Goal: Transaction & Acquisition: Obtain resource

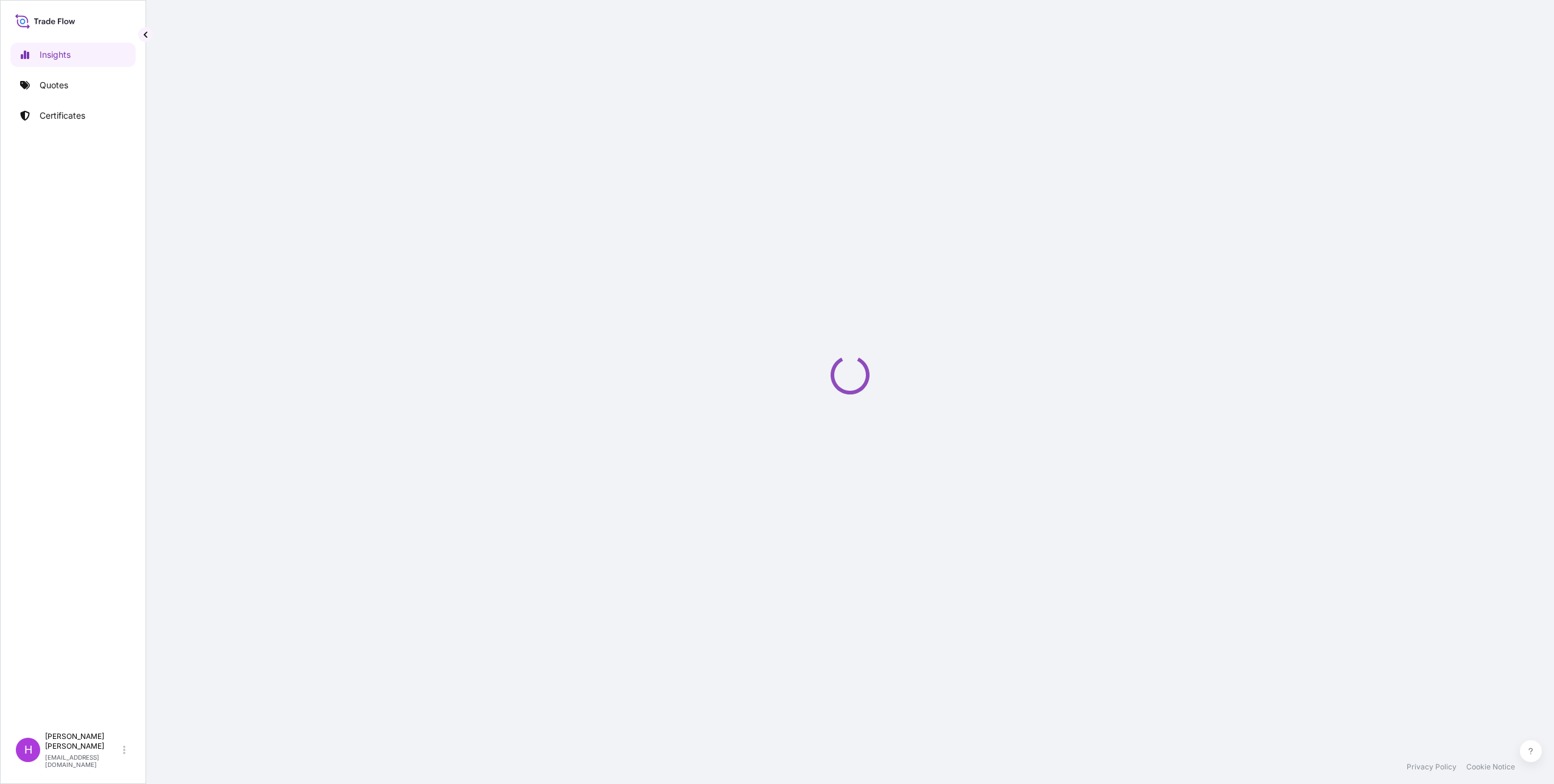
select select "2025"
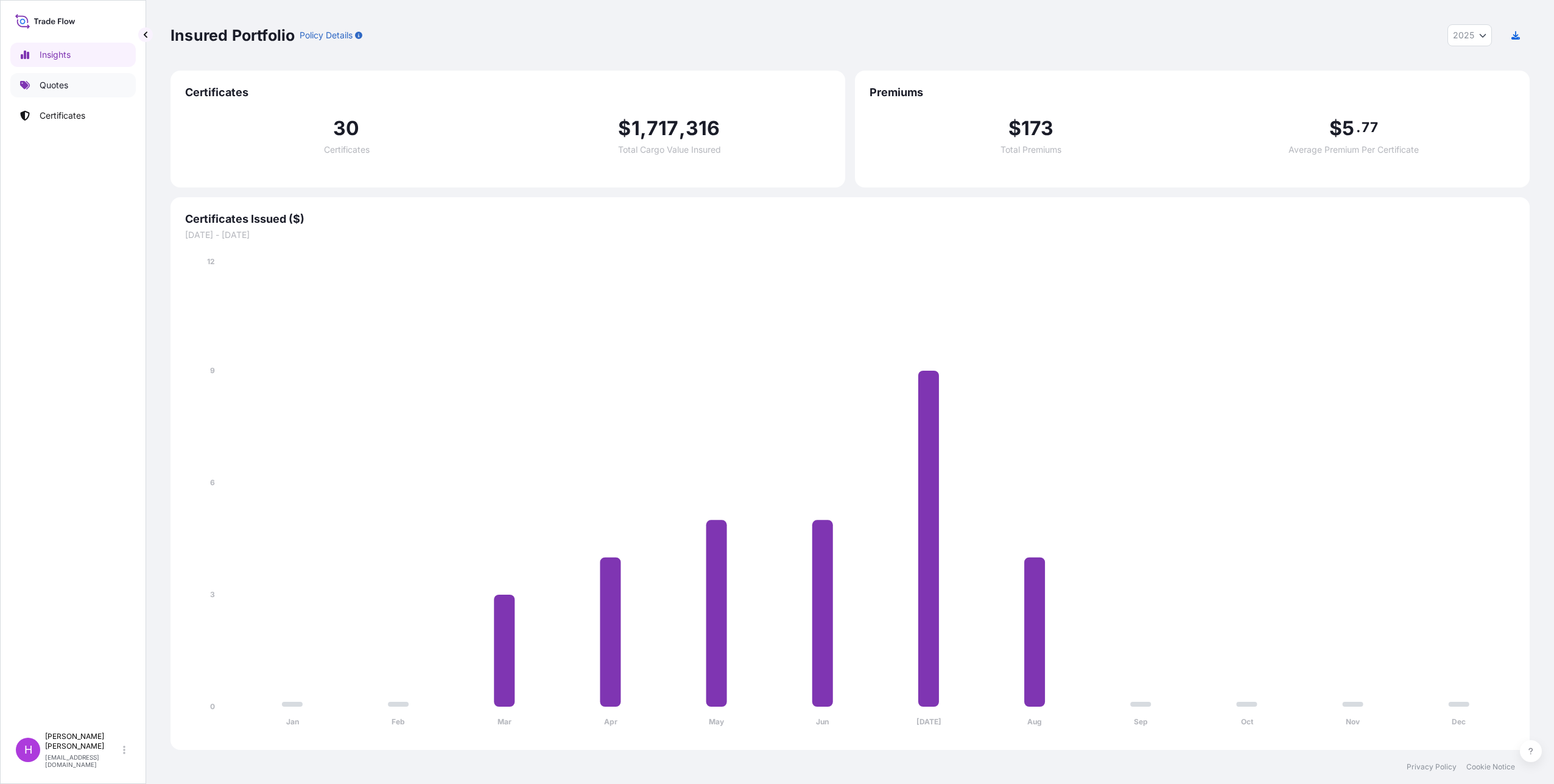
click at [46, 87] on p "Quotes" at bounding box center [54, 84] width 29 height 12
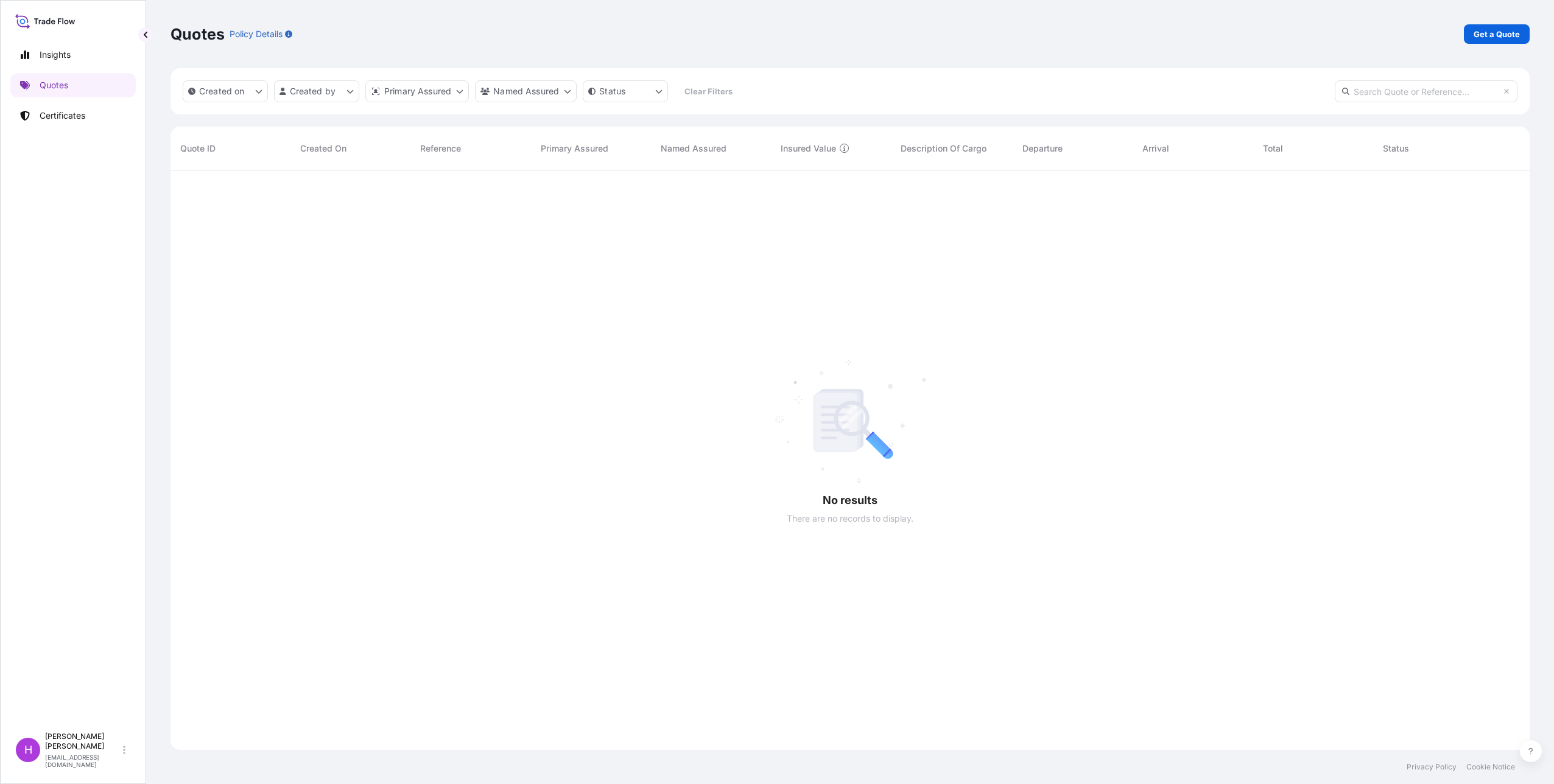
scroll to position [614, 1350]
click at [1500, 34] on p "Get a Quote" at bounding box center [1496, 33] width 46 height 12
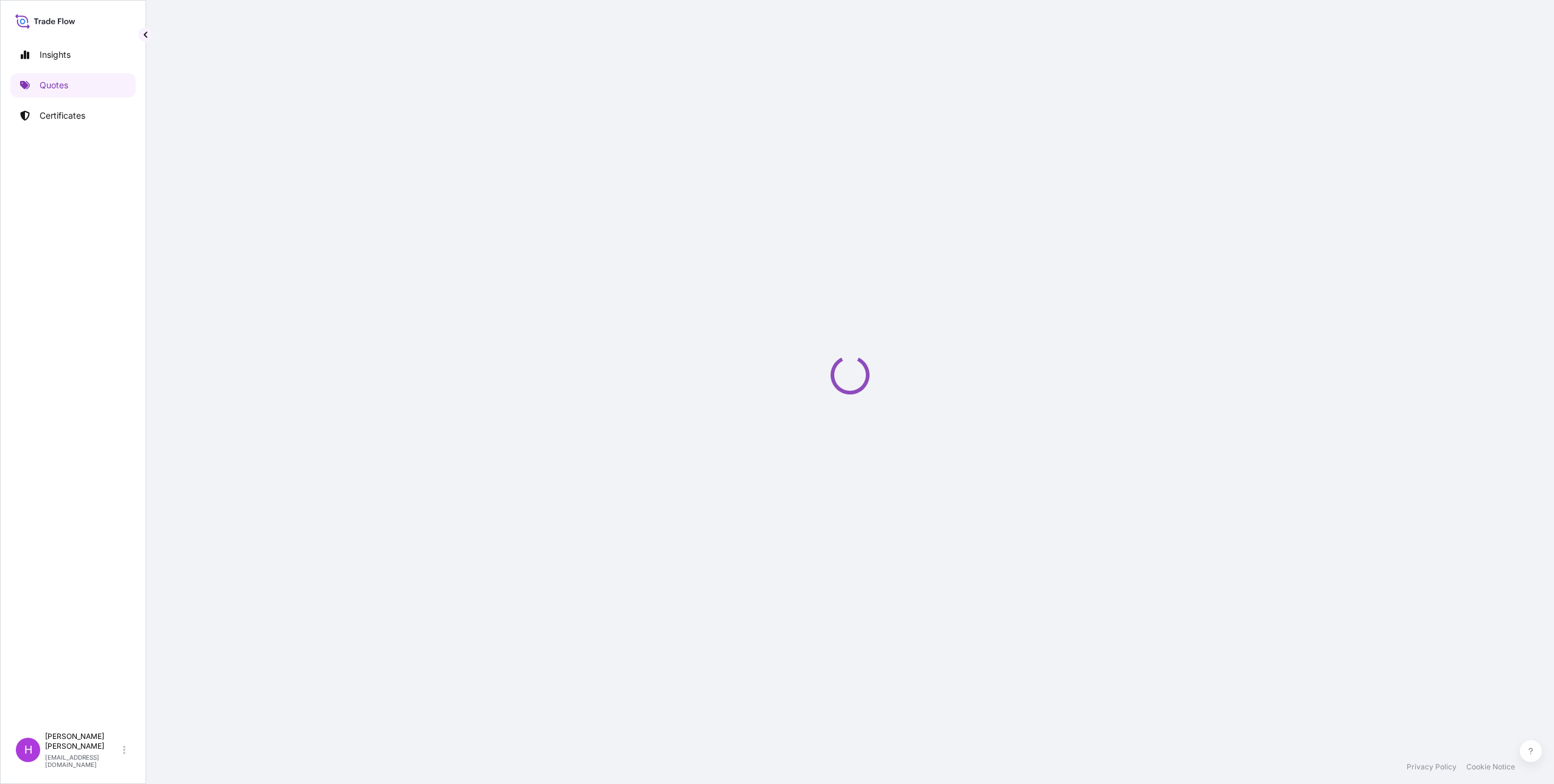
select select "Sea"
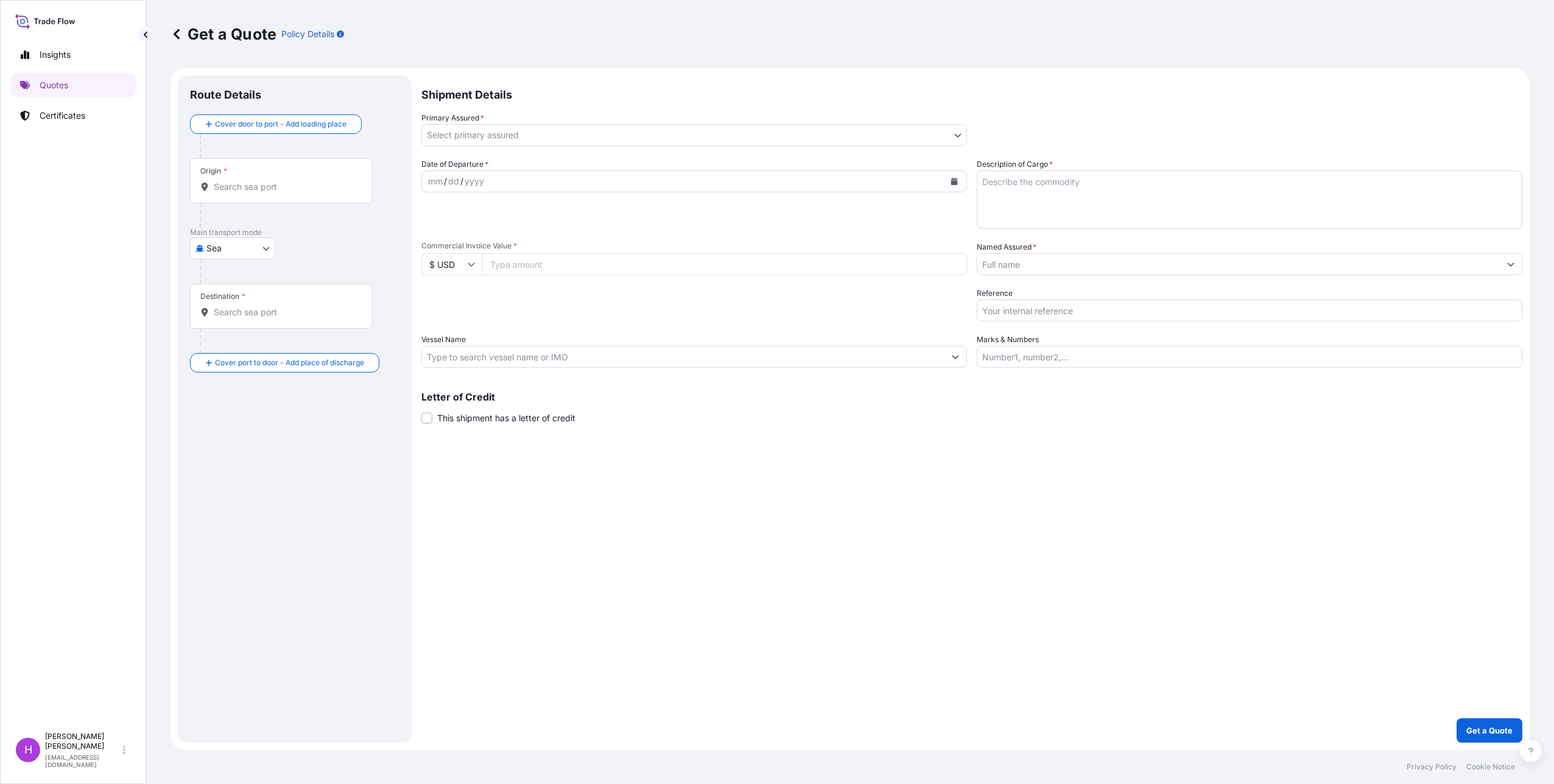
click at [247, 188] on input "Origin *" at bounding box center [285, 186] width 144 height 12
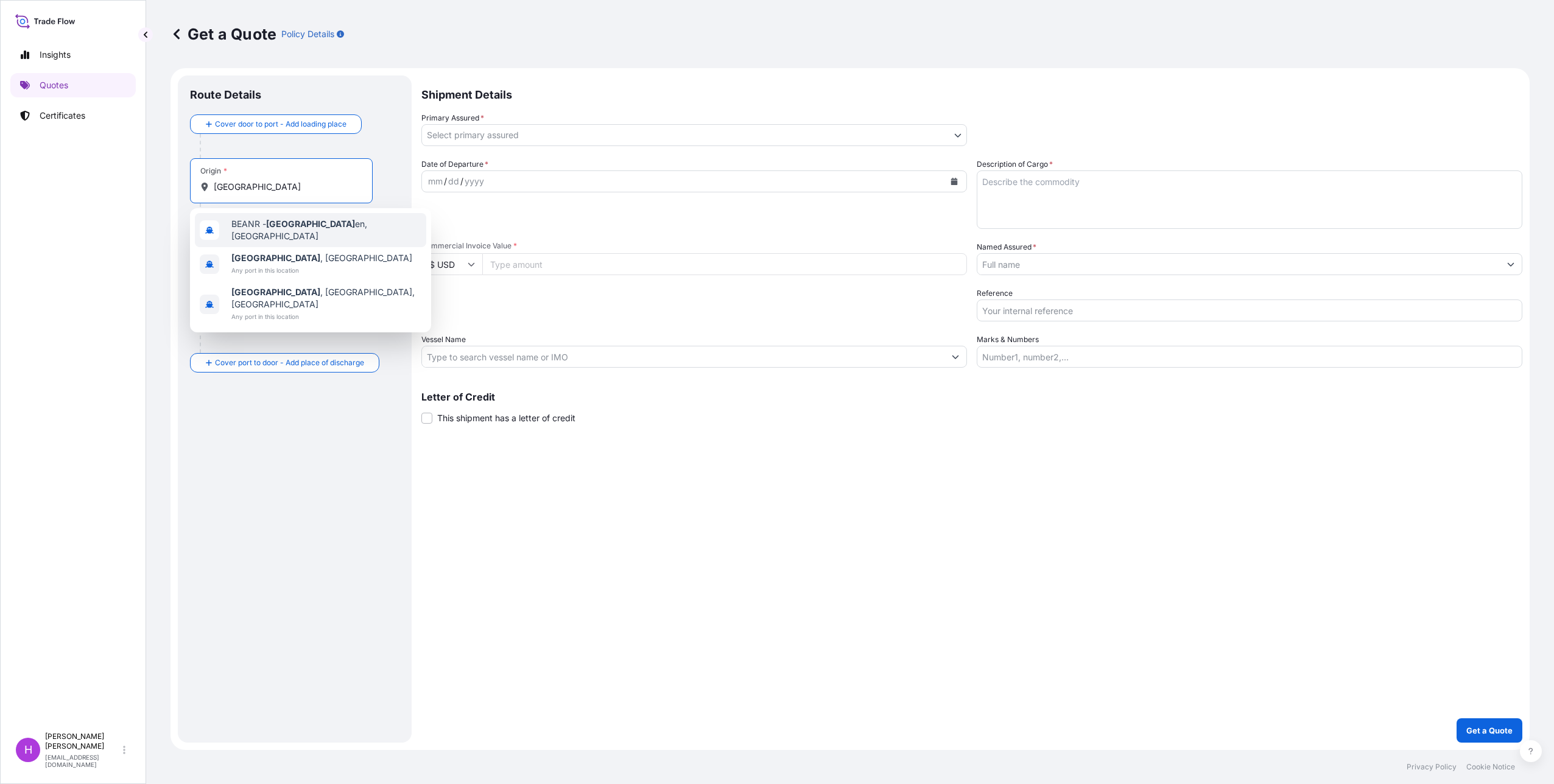
click at [287, 235] on div "BEANR - [GEOGRAPHIC_DATA] en, [GEOGRAPHIC_DATA]" at bounding box center [310, 230] width 231 height 34
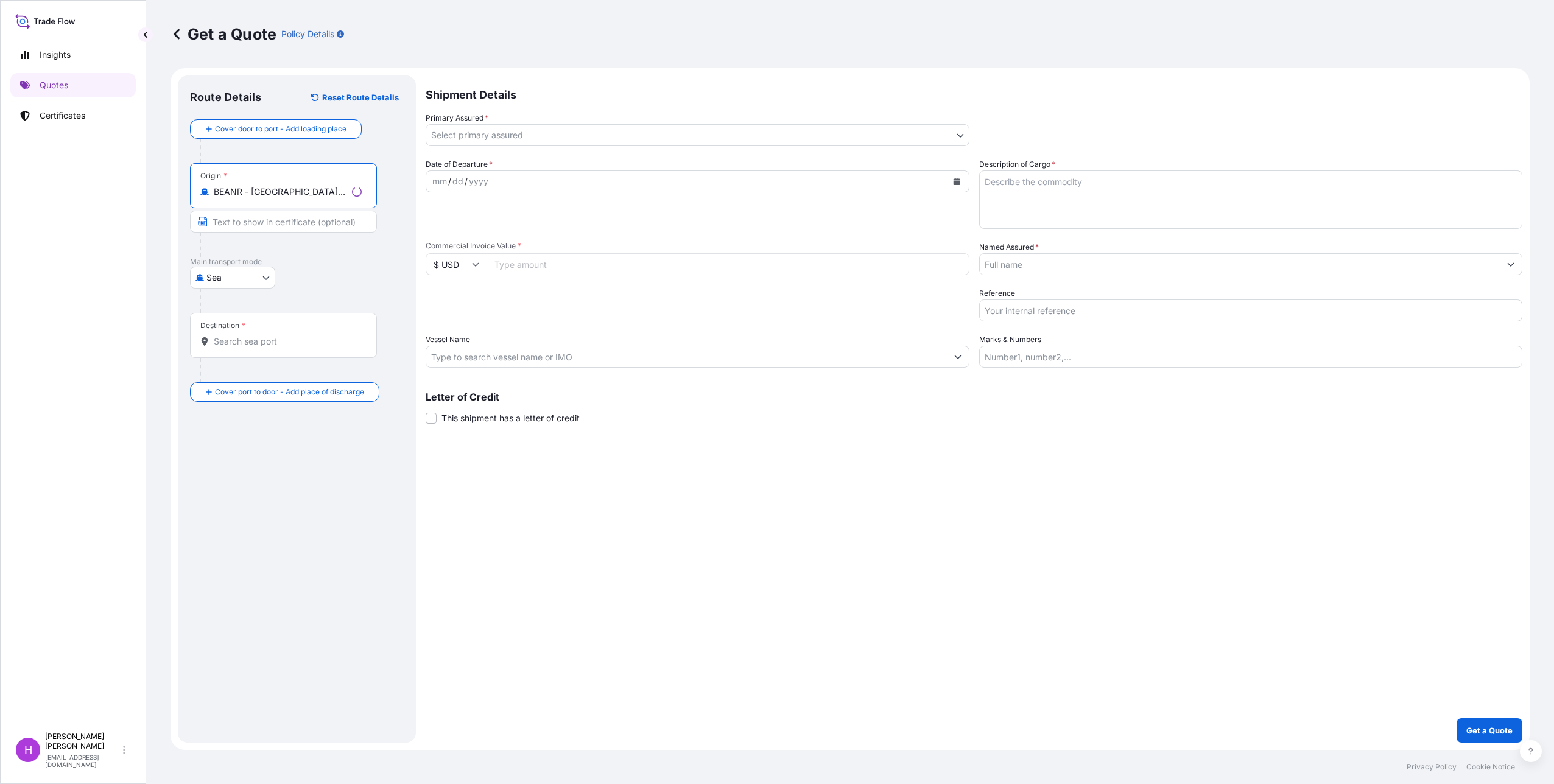
type input "BEANR - [GEOGRAPHIC_DATA], [GEOGRAPHIC_DATA]"
click at [240, 342] on input "Destination *" at bounding box center [287, 341] width 148 height 12
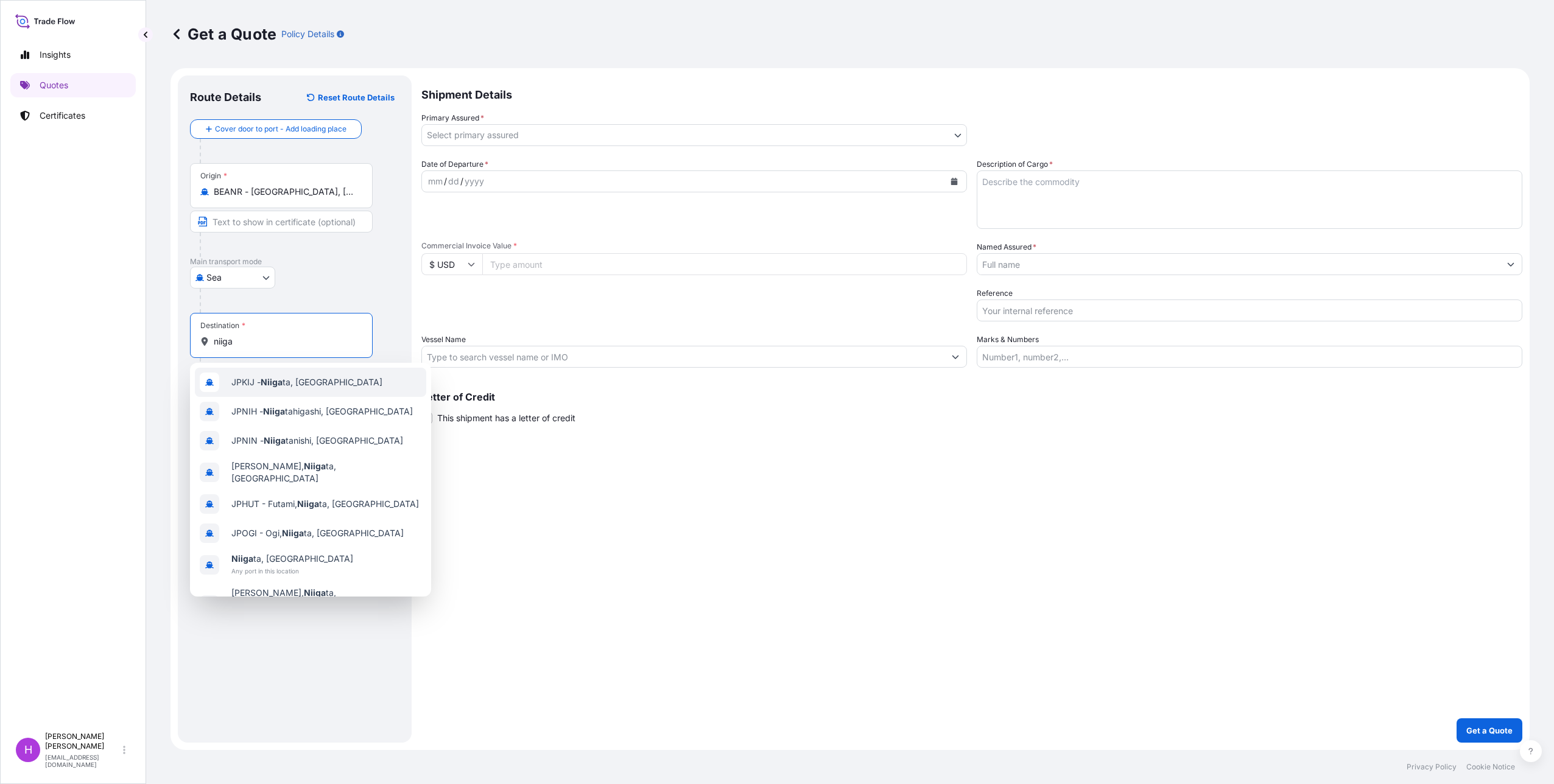
click at [308, 381] on span "JPKIJ - Niiga ta, [GEOGRAPHIC_DATA]" at bounding box center [306, 381] width 151 height 12
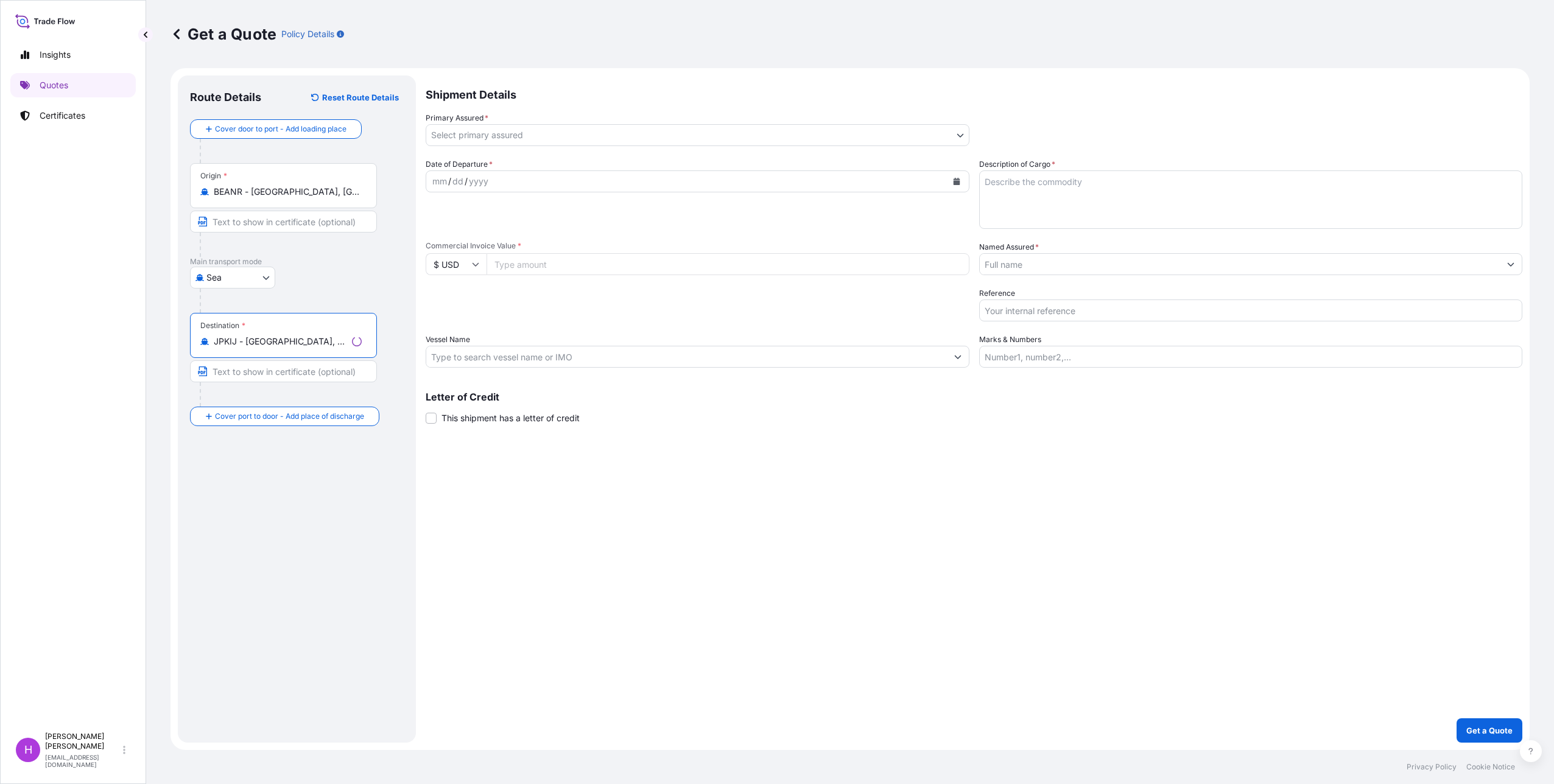
type input "JPKIJ - [GEOGRAPHIC_DATA], [GEOGRAPHIC_DATA]"
click at [507, 132] on body "8 options available. Insights Quotes Certificates H [PERSON_NAME] [EMAIL_ADDRES…" at bounding box center [777, 392] width 1554 height 784
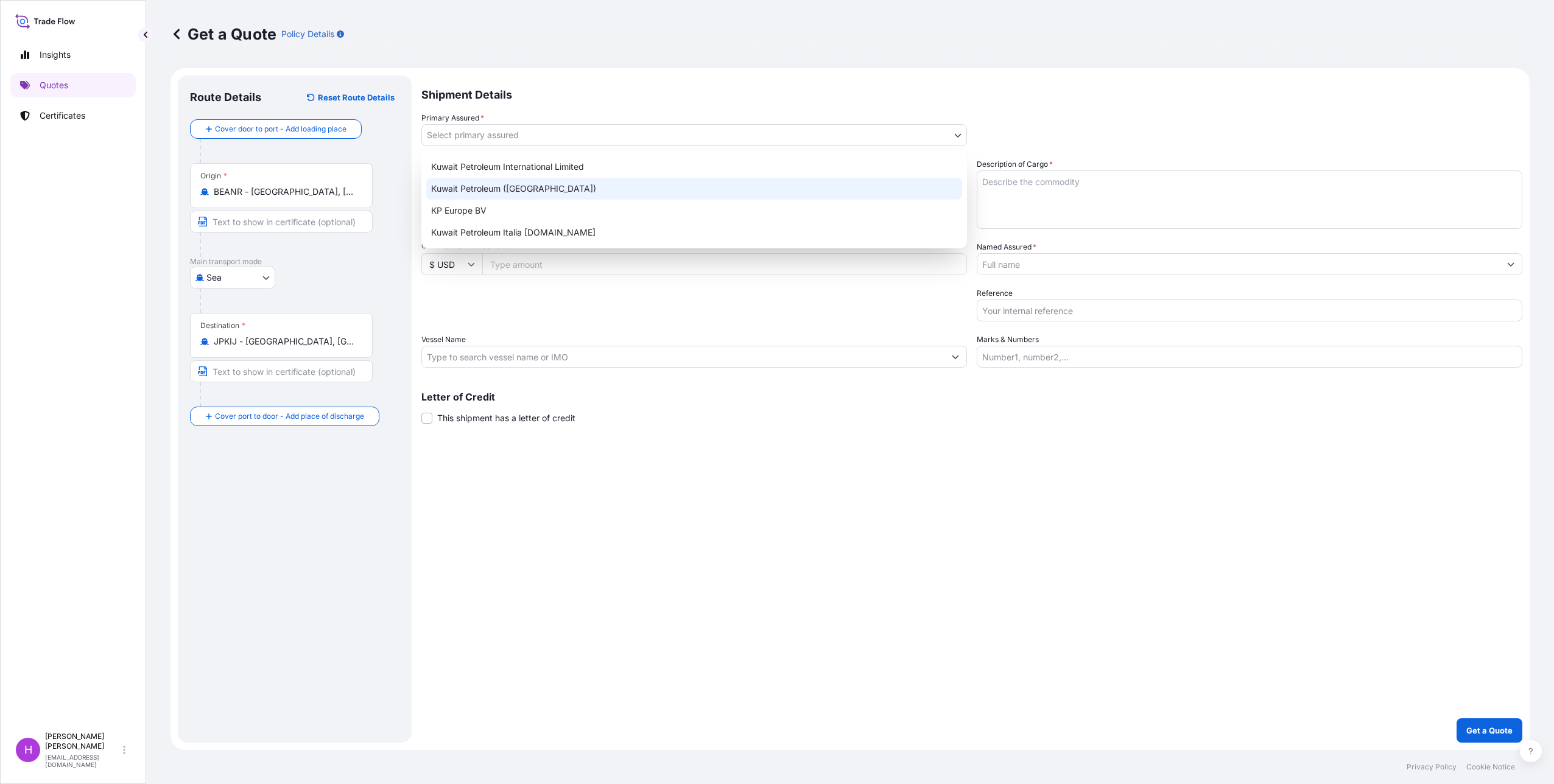
click at [503, 187] on div "Kuwait Petroleum ([GEOGRAPHIC_DATA])" at bounding box center [693, 189] width 536 height 22
select select "31889"
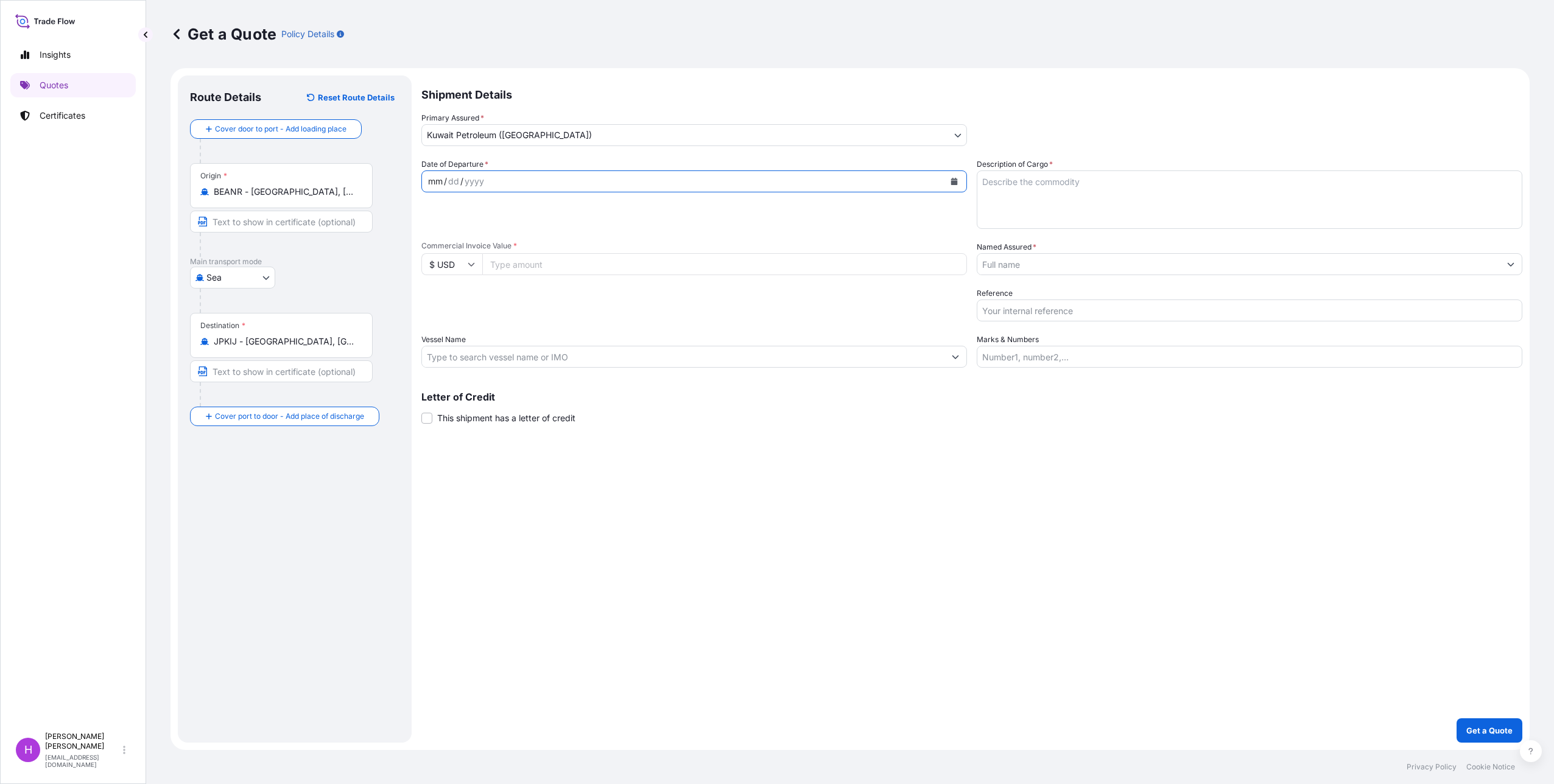
click at [496, 174] on div "mm / dd / yyyy" at bounding box center [683, 182] width 523 height 22
click at [1017, 205] on textarea "Description of Cargo *" at bounding box center [1250, 199] width 546 height 58
drag, startPoint x: 992, startPoint y: 181, endPoint x: 964, endPoint y: 181, distance: 28.0
click at [964, 181] on div "Date of Departure * [DATE] Cargo Category * As Per Policy Declaration Descripti…" at bounding box center [972, 263] width 1101 height 210
click at [1042, 181] on textarea "80 packages" at bounding box center [1250, 199] width 546 height 58
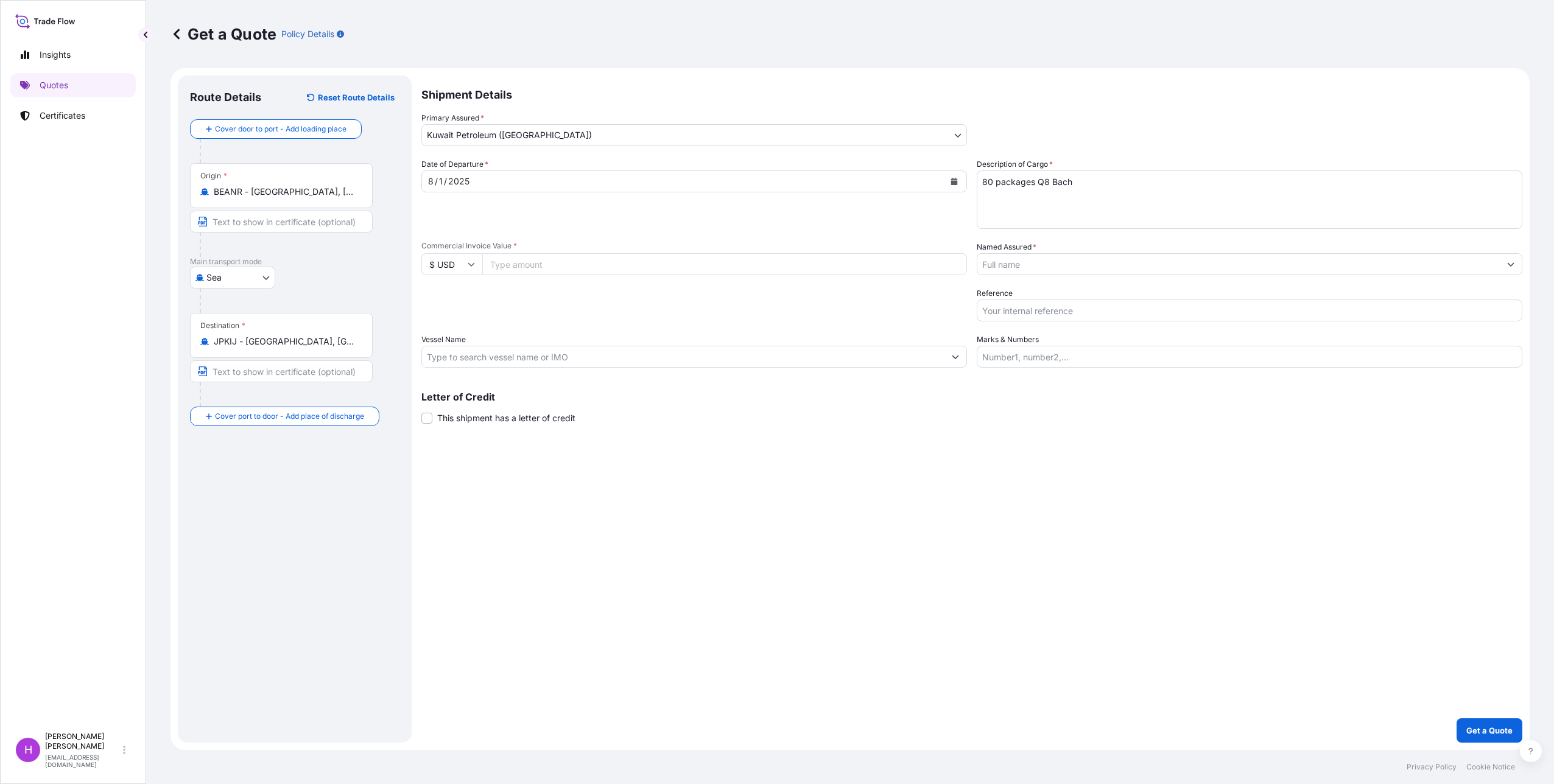
drag, startPoint x: 1116, startPoint y: 174, endPoint x: 1102, endPoint y: 179, distance: 14.9
click at [1116, 174] on textarea "80 packages Q8 Bach" at bounding box center [1250, 199] width 546 height 58
drag, startPoint x: 1083, startPoint y: 185, endPoint x: 1039, endPoint y: 183, distance: 44.0
click at [1039, 183] on textarea "80 packages Q8 Bach" at bounding box center [1250, 199] width 546 height 58
paste textarea "RF-VAR MU 204 - 208L"
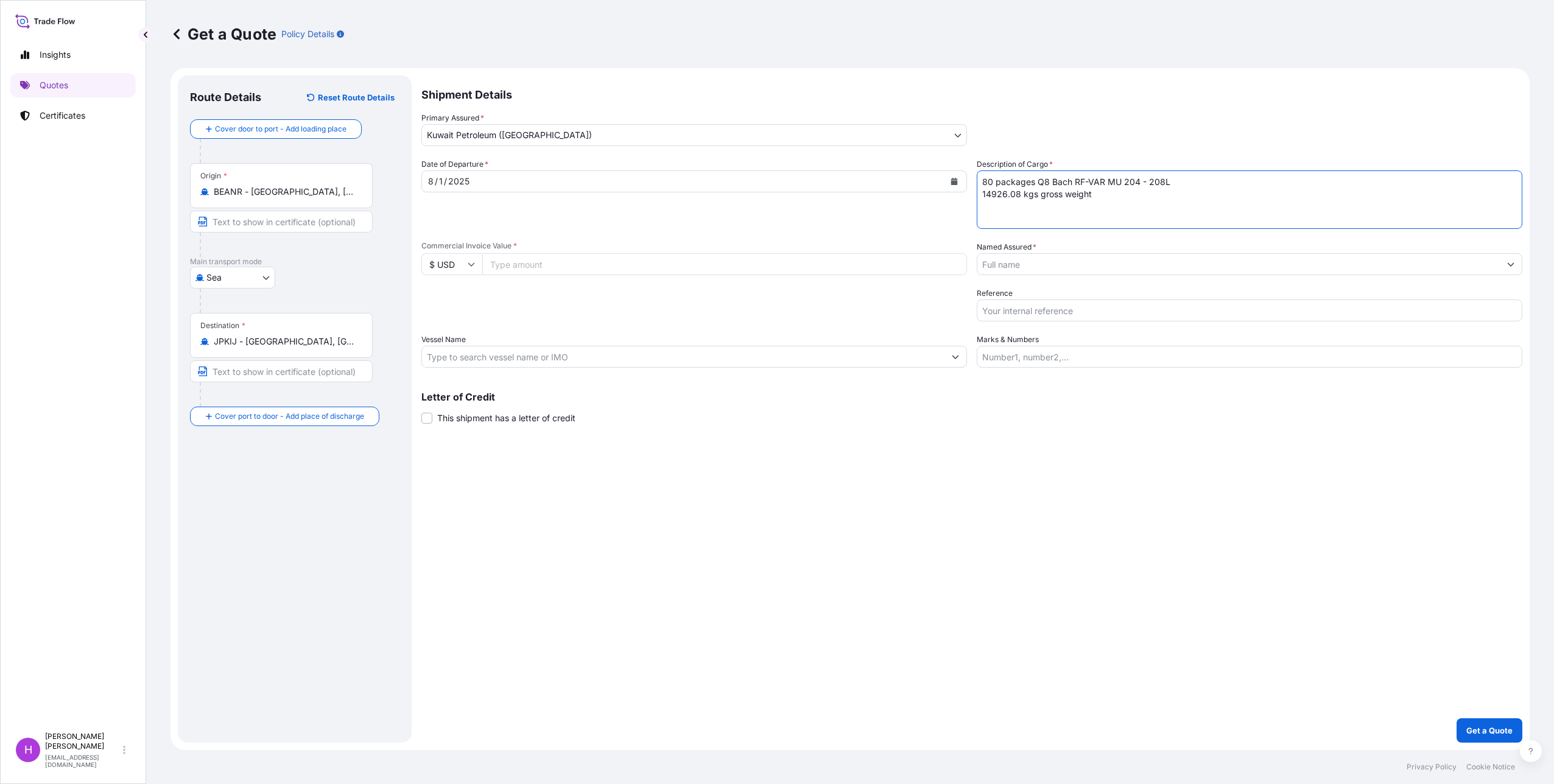
type textarea "80 packages Q8 Bach RF-VAR MU 204 - 208L 14926.08 kgs gross weight"
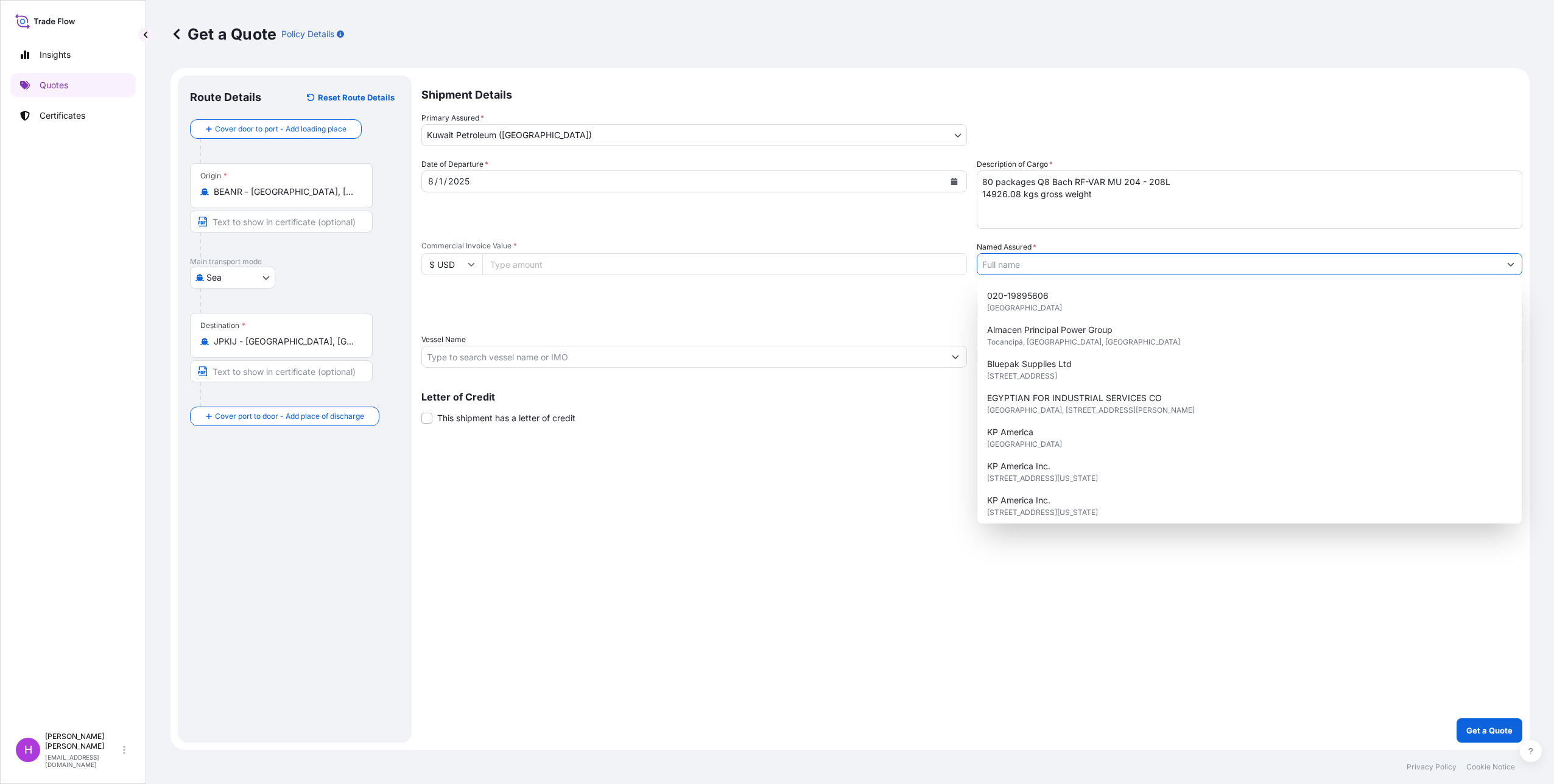
click at [1025, 263] on input "Named Assured *" at bounding box center [1238, 264] width 523 height 22
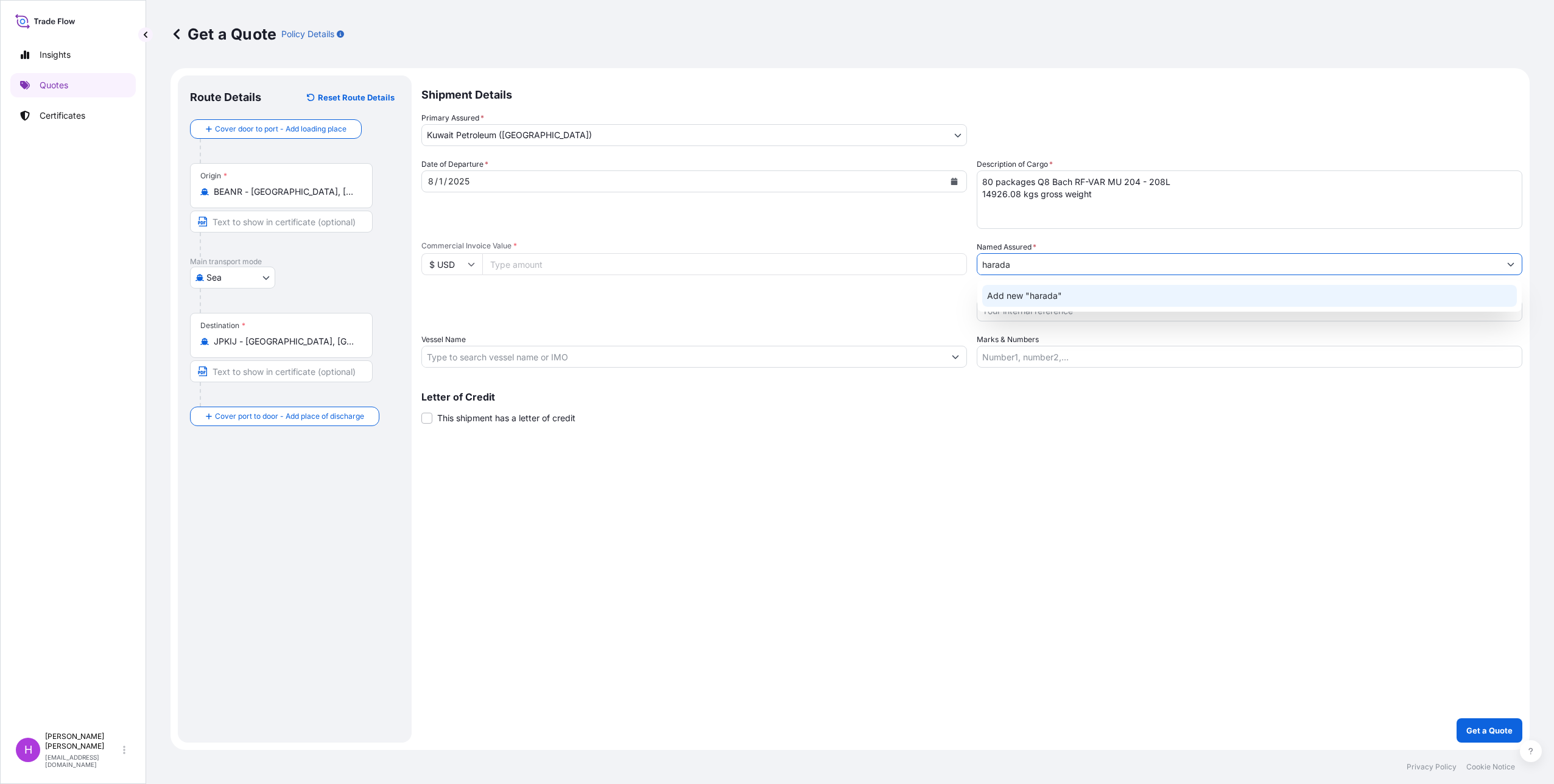
drag, startPoint x: 1022, startPoint y: 259, endPoint x: 894, endPoint y: 263, distance: 128.1
click at [894, 263] on div "Date of Departure * [DATE] Cargo Category * As Per Policy Declaration Descripti…" at bounding box center [972, 263] width 1101 height 210
type input "H"
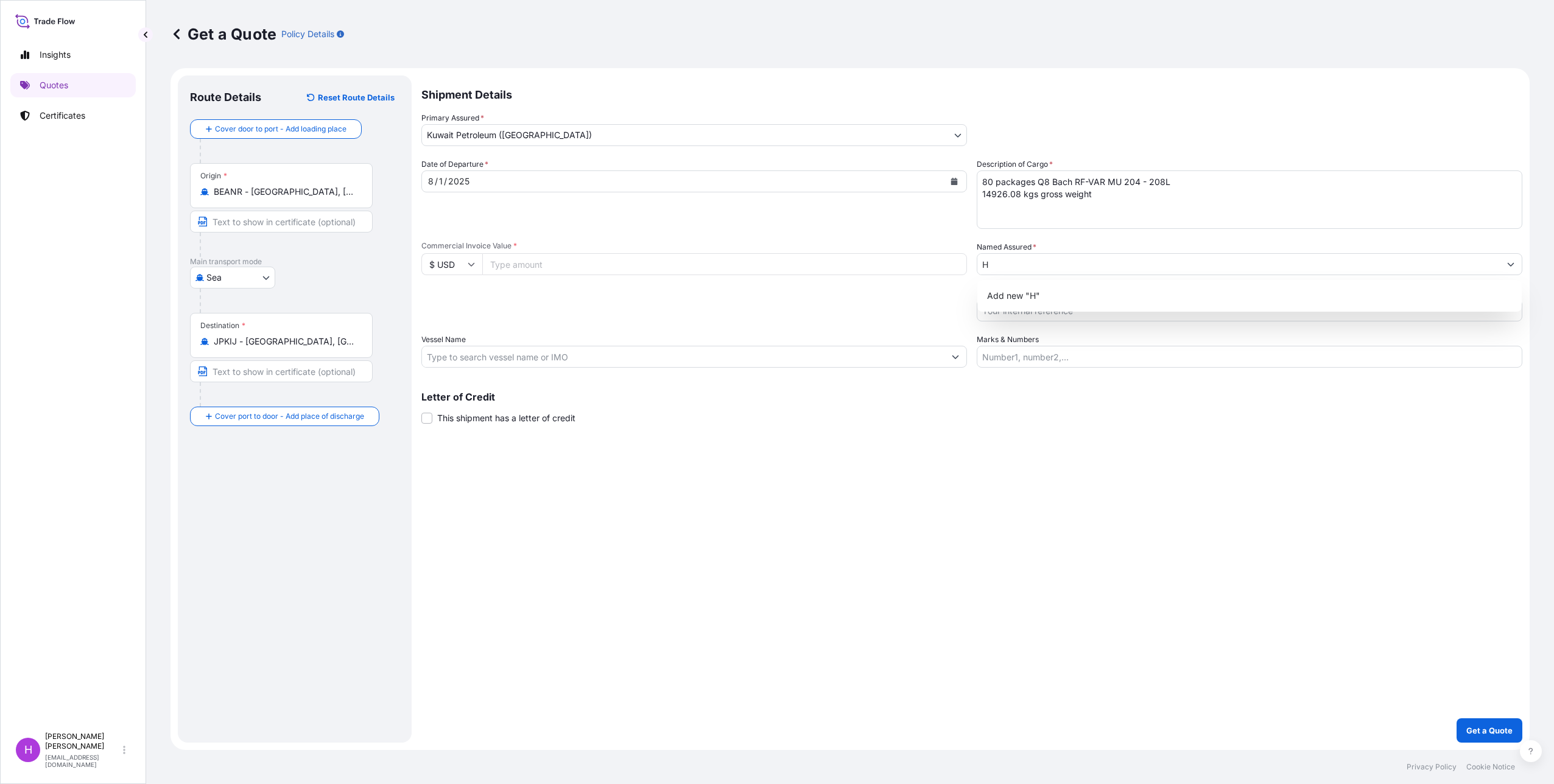
scroll to position [6, 9]
type input "ar"
click at [1003, 263] on input "H" at bounding box center [1238, 264] width 523 height 22
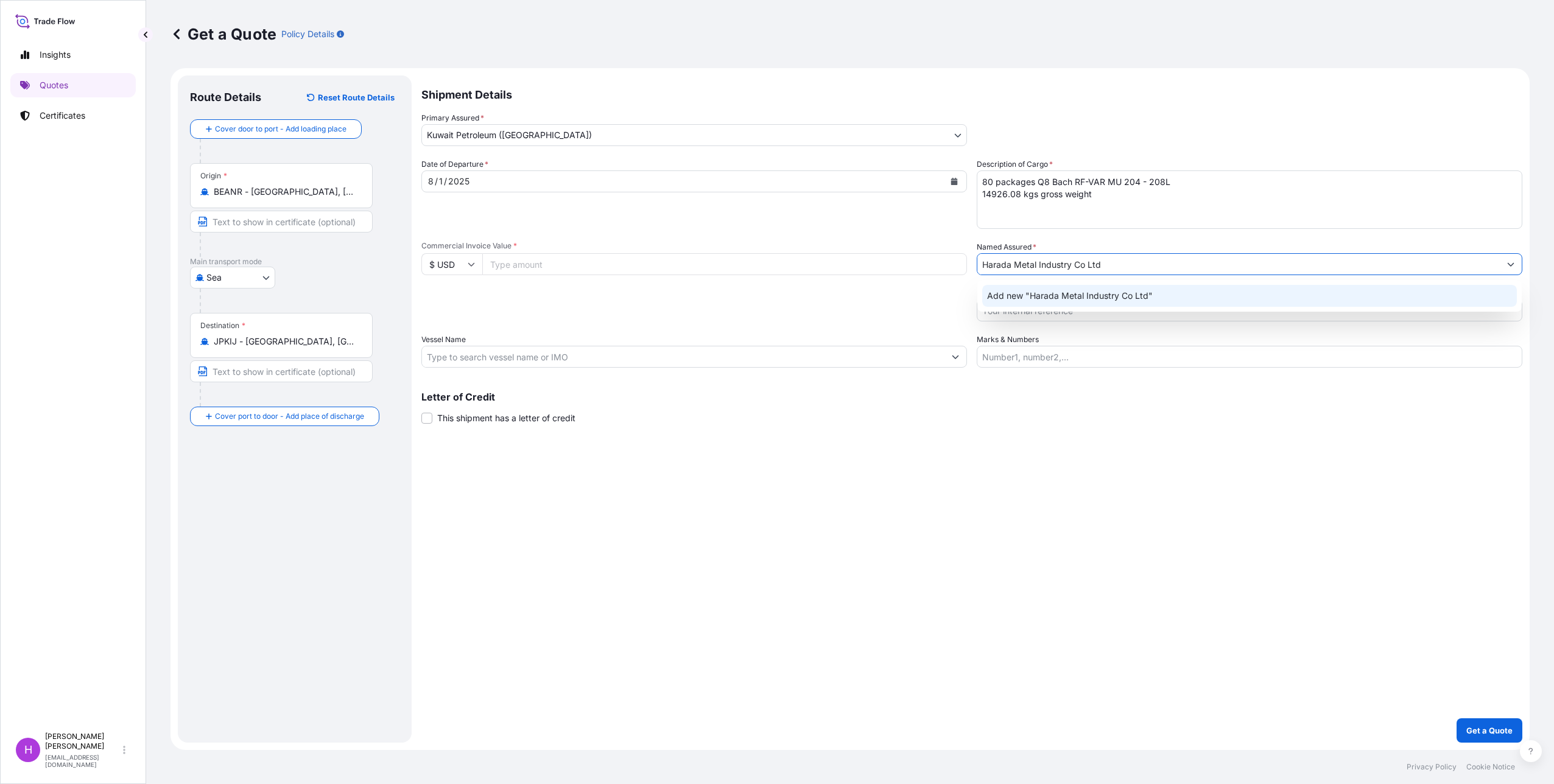
click at [1042, 296] on span "Add new "Harada Metal Industry Co Ltd"" at bounding box center [1069, 295] width 165 height 12
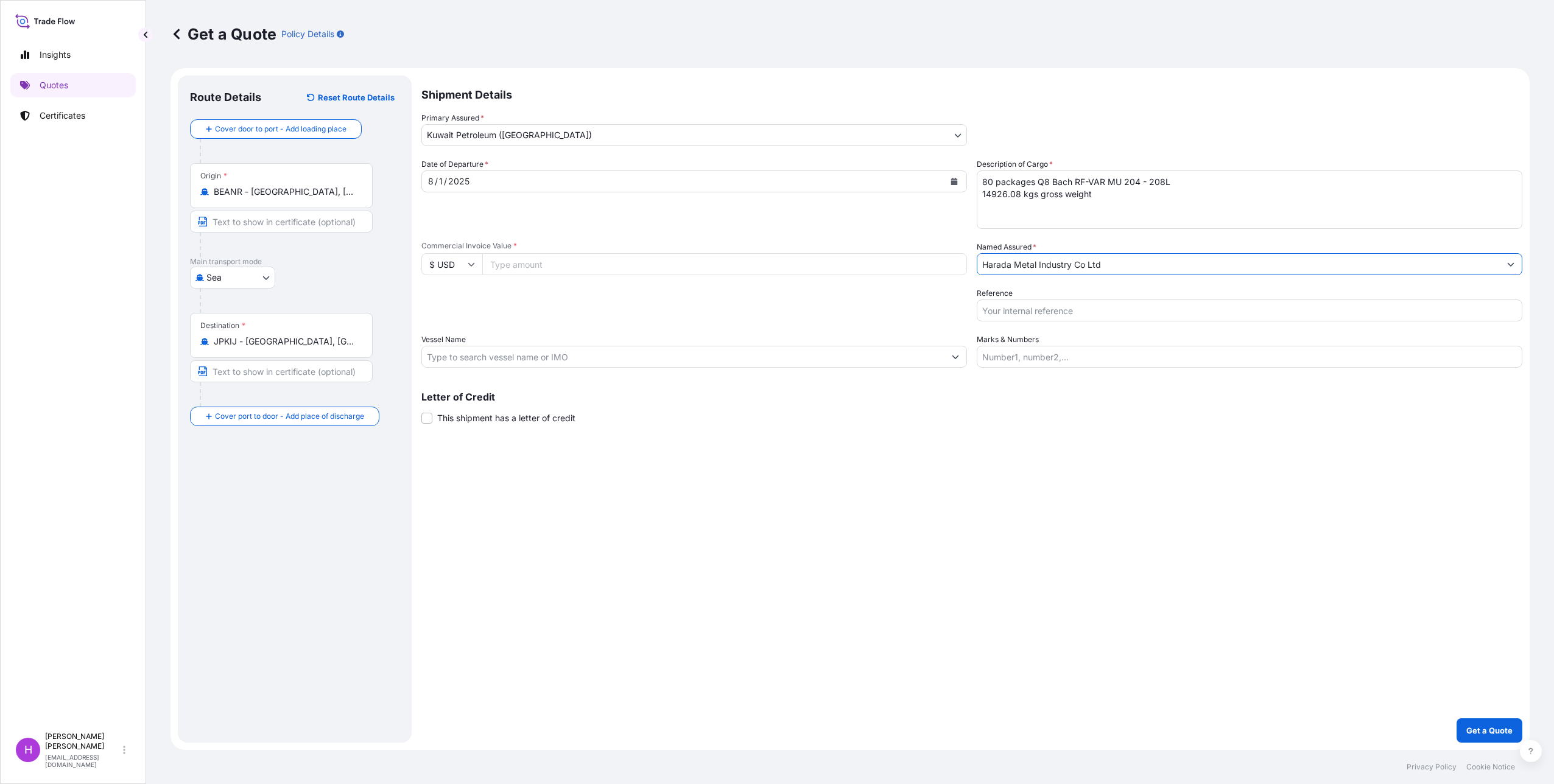
type input "Harada Metal Industry Co Ltd"
click at [1032, 312] on input "Reference" at bounding box center [1250, 311] width 546 height 22
type input "PO 40013614 / 71558006"
click at [1017, 356] on input "Marks & Numbers" at bounding box center [1250, 357] width 546 height 22
click at [1079, 356] on input "MSDU2639881 _ SEAK/ 093402" at bounding box center [1250, 357] width 546 height 22
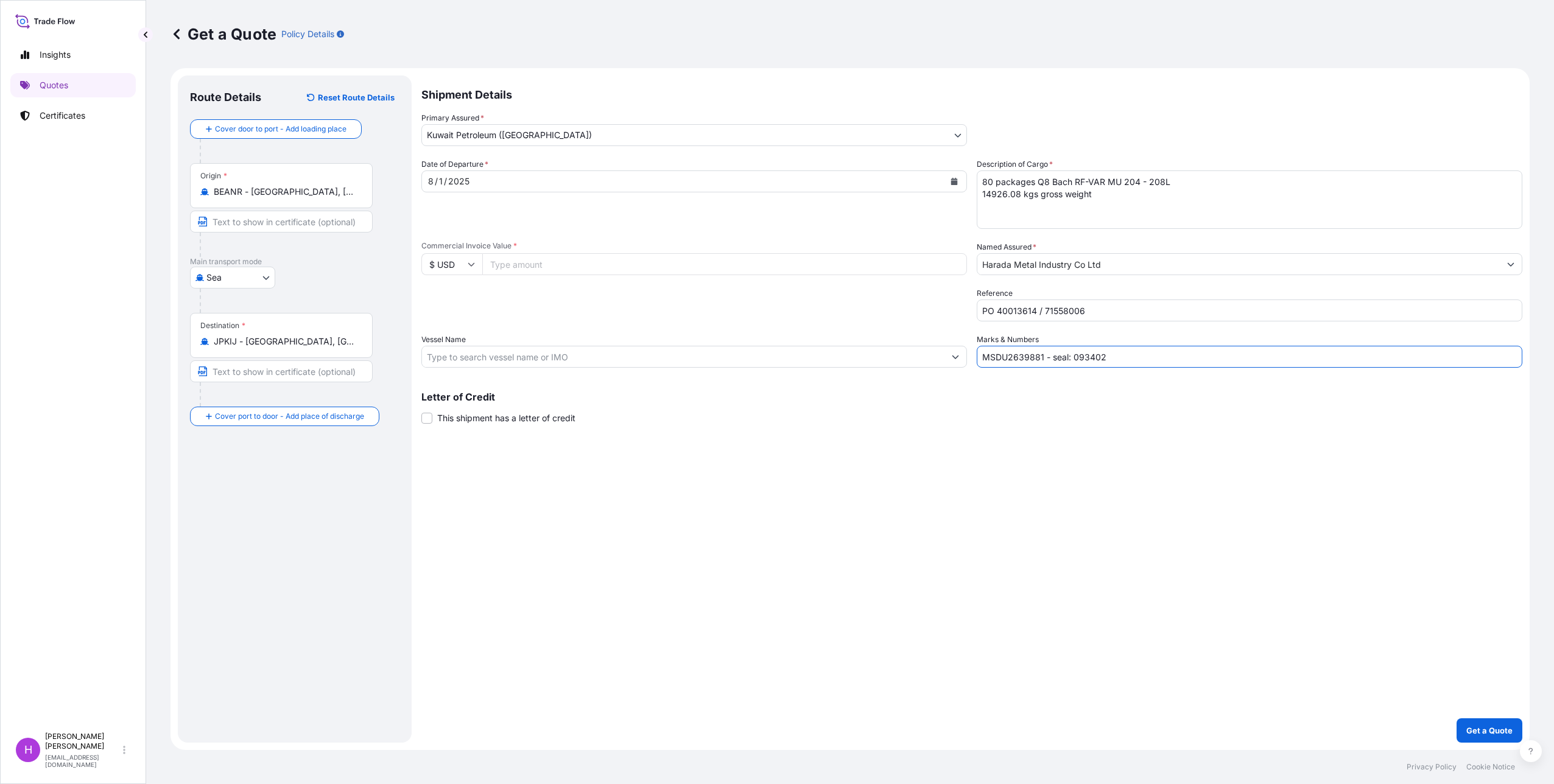
type input "MSDU2639881 - seal: 093402"
click at [537, 259] on input "Commercial Invoice Value *" at bounding box center [724, 264] width 485 height 22
type input "34727.39"
click at [466, 268] on input "$ USD" at bounding box center [452, 264] width 61 height 22
click at [450, 297] on div "€ EUR" at bounding box center [451, 297] width 51 height 23
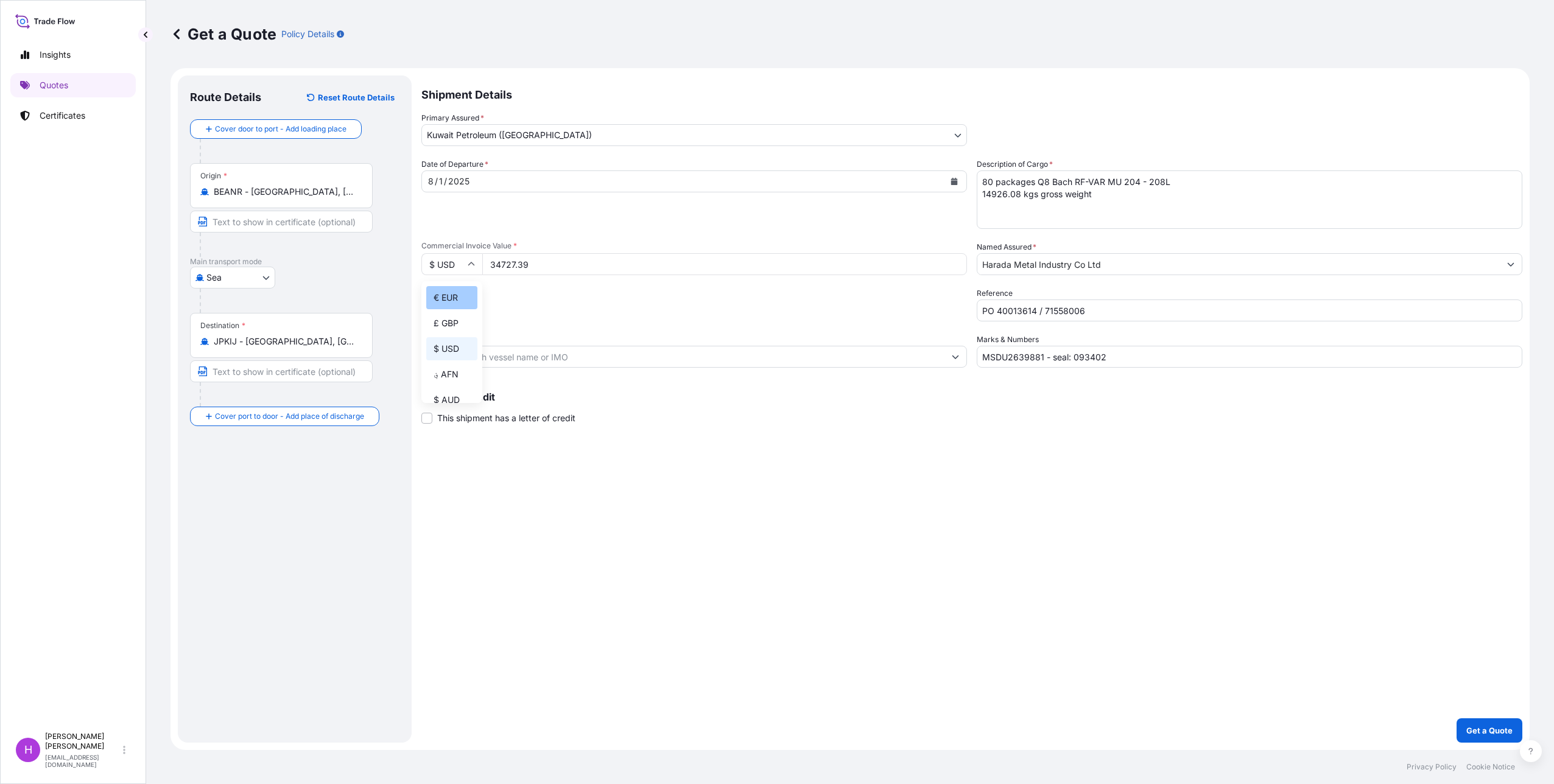
type input "€ EUR"
click at [503, 353] on input "Vessel Name" at bounding box center [683, 357] width 523 height 22
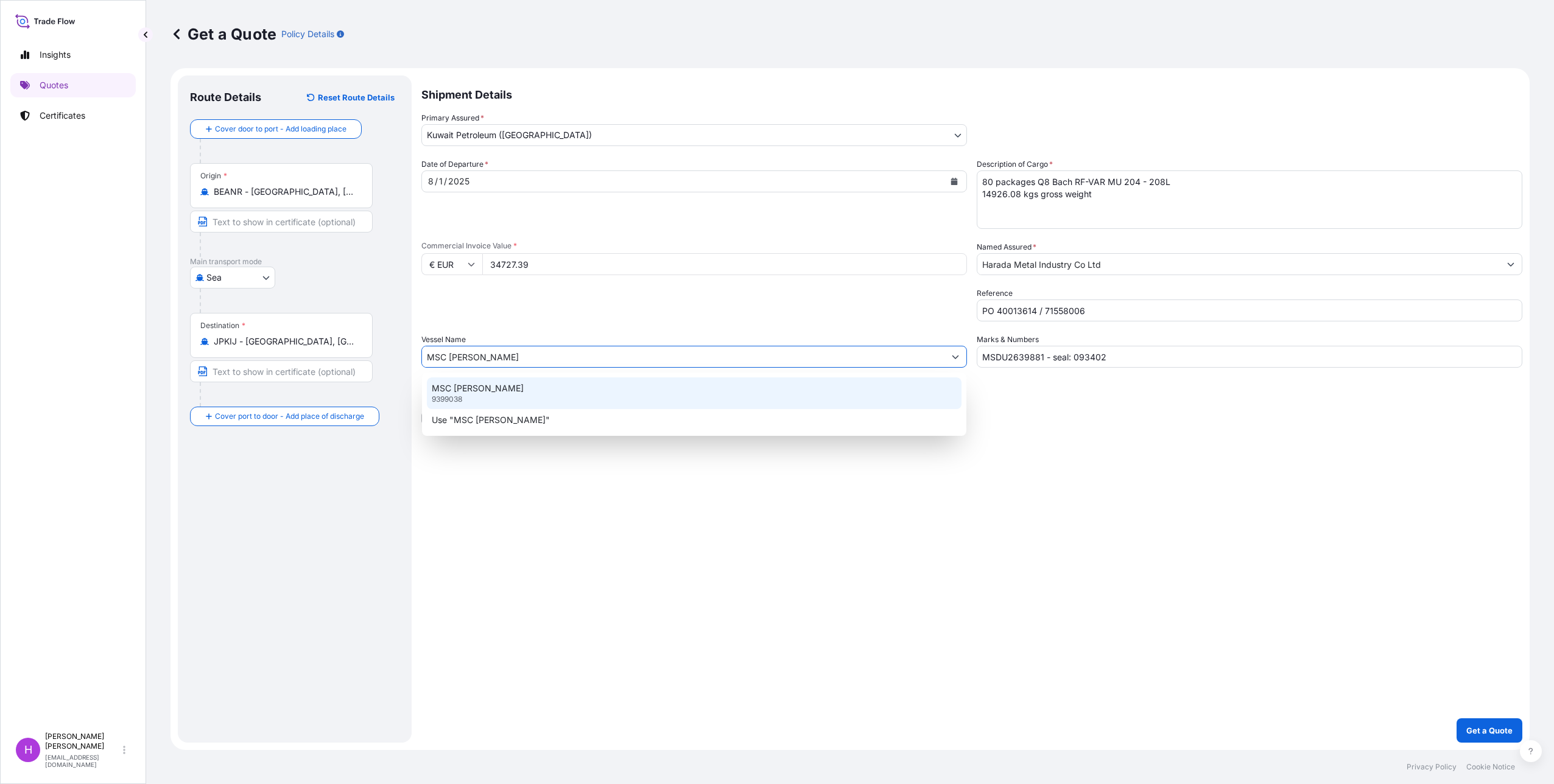
click at [470, 393] on p "MSC [PERSON_NAME]" at bounding box center [477, 388] width 92 height 12
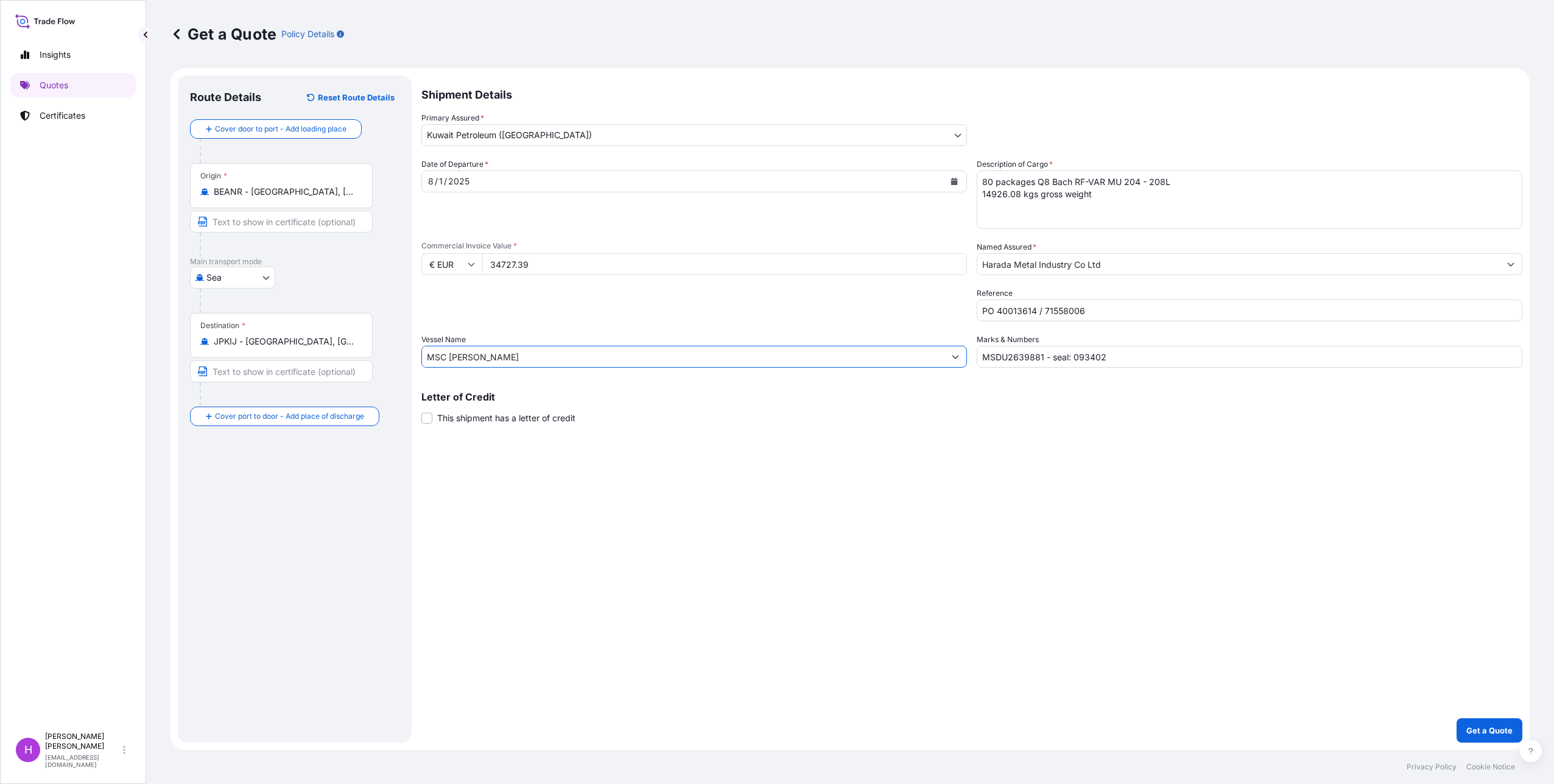
type input "MSC [PERSON_NAME]"
click at [679, 496] on div "Shipment Details Primary Assured * Kuwait Petroleum ([GEOGRAPHIC_DATA]) Kuwait …" at bounding box center [972, 408] width 1101 height 667
click at [1470, 726] on p "Get a Quote" at bounding box center [1489, 729] width 46 height 12
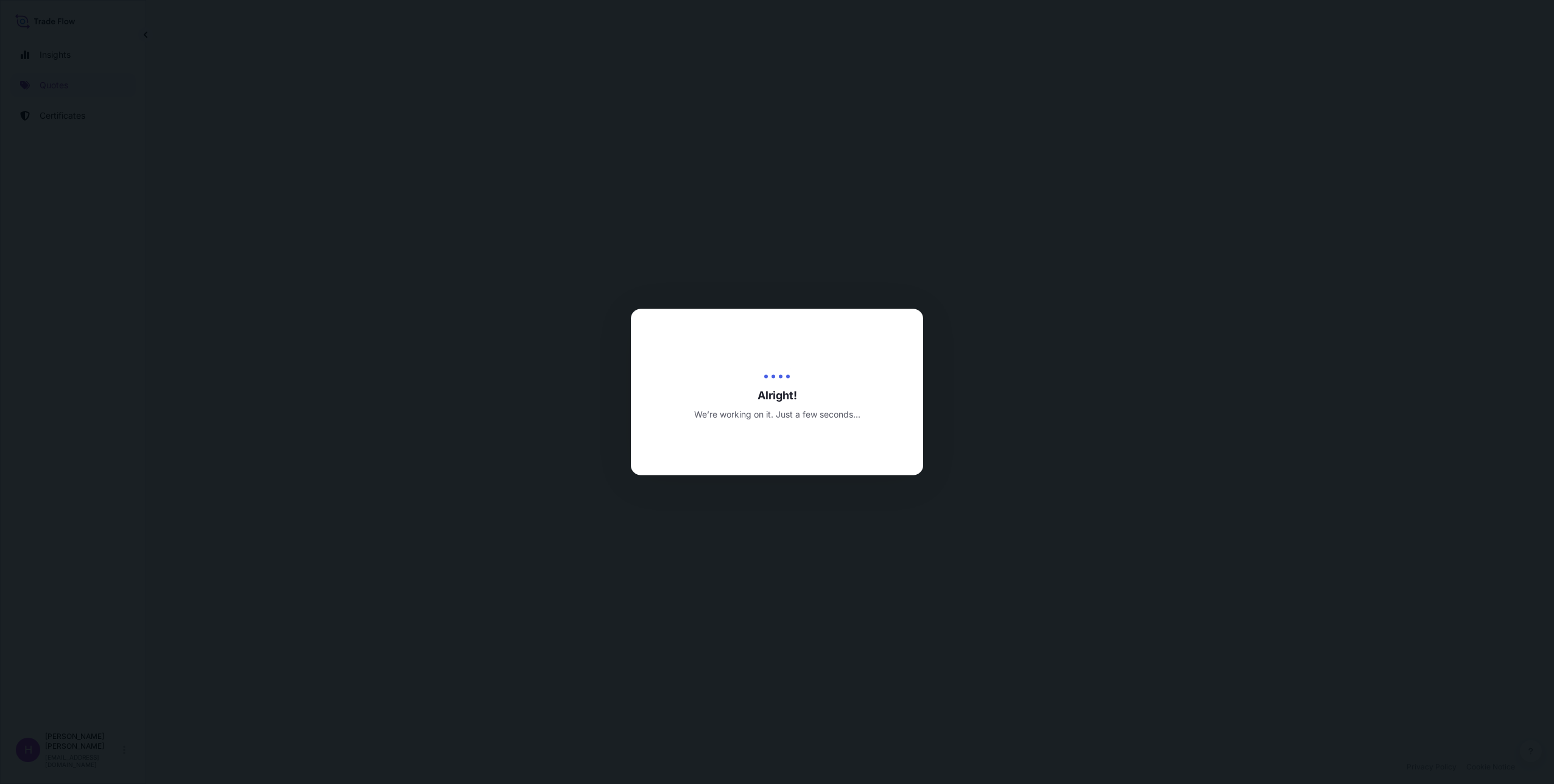
select select "Sea"
select select "31889"
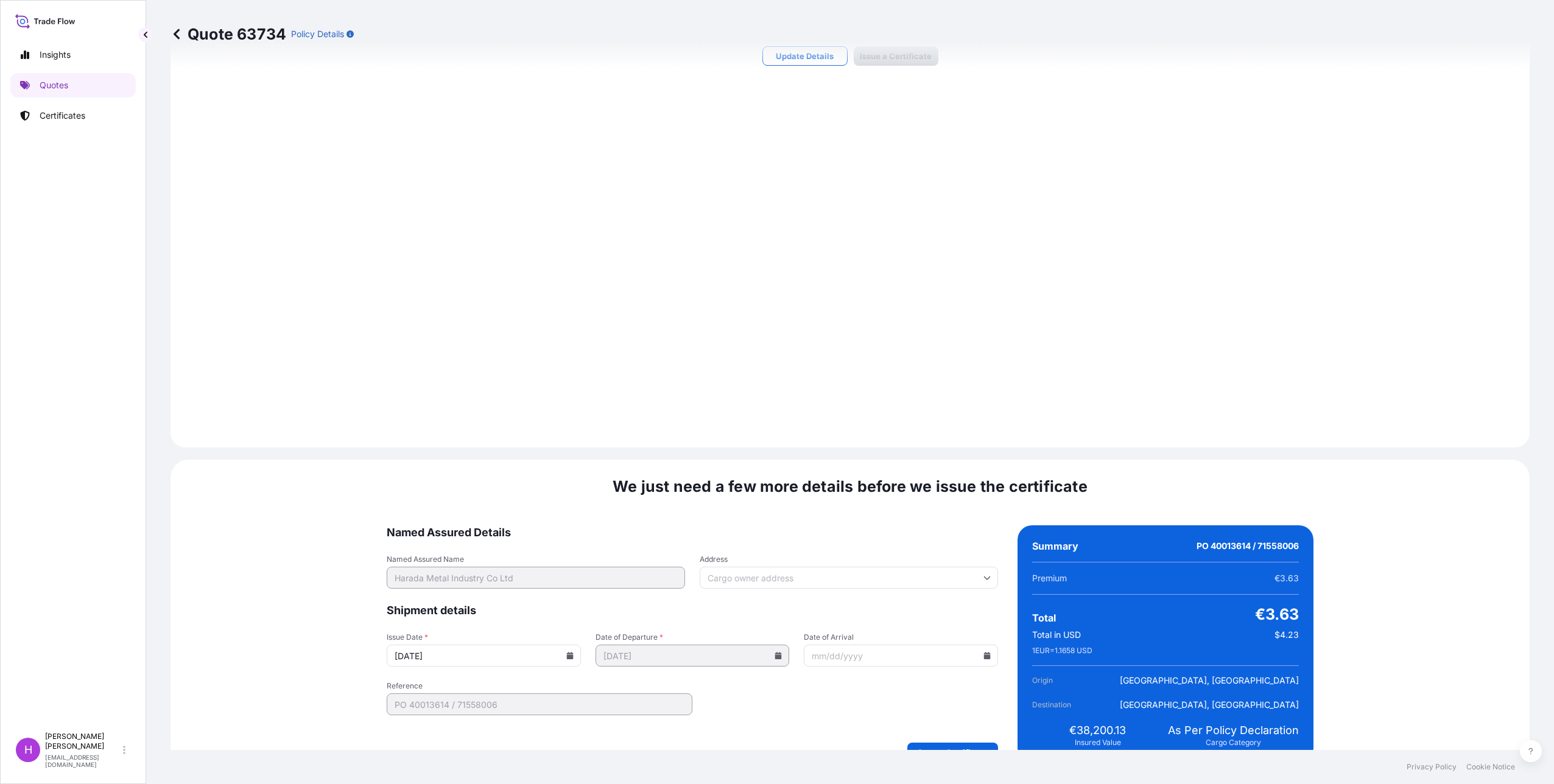
scroll to position [1073, 0]
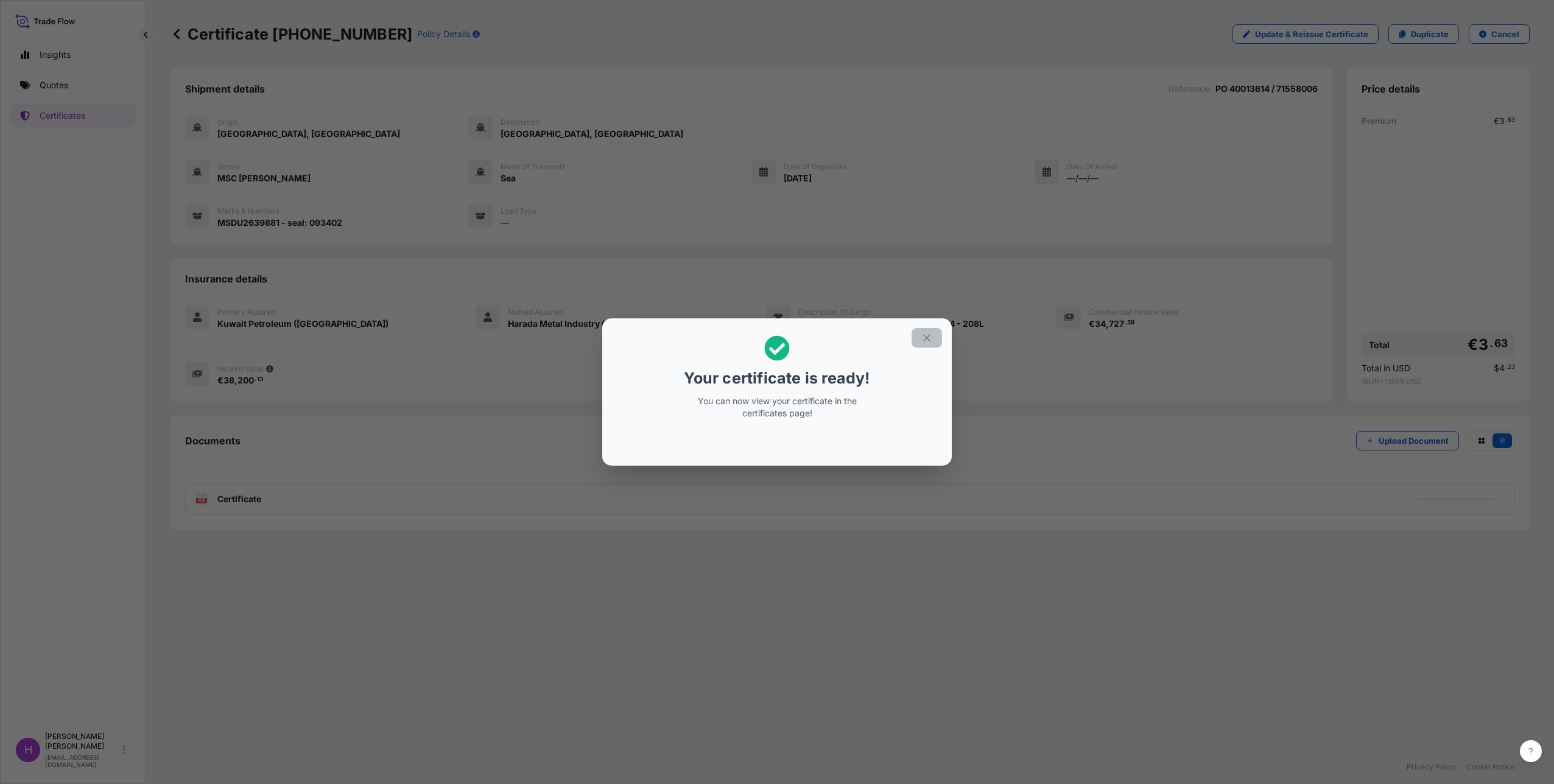
click at [928, 335] on icon "button" at bounding box center [926, 338] width 11 height 11
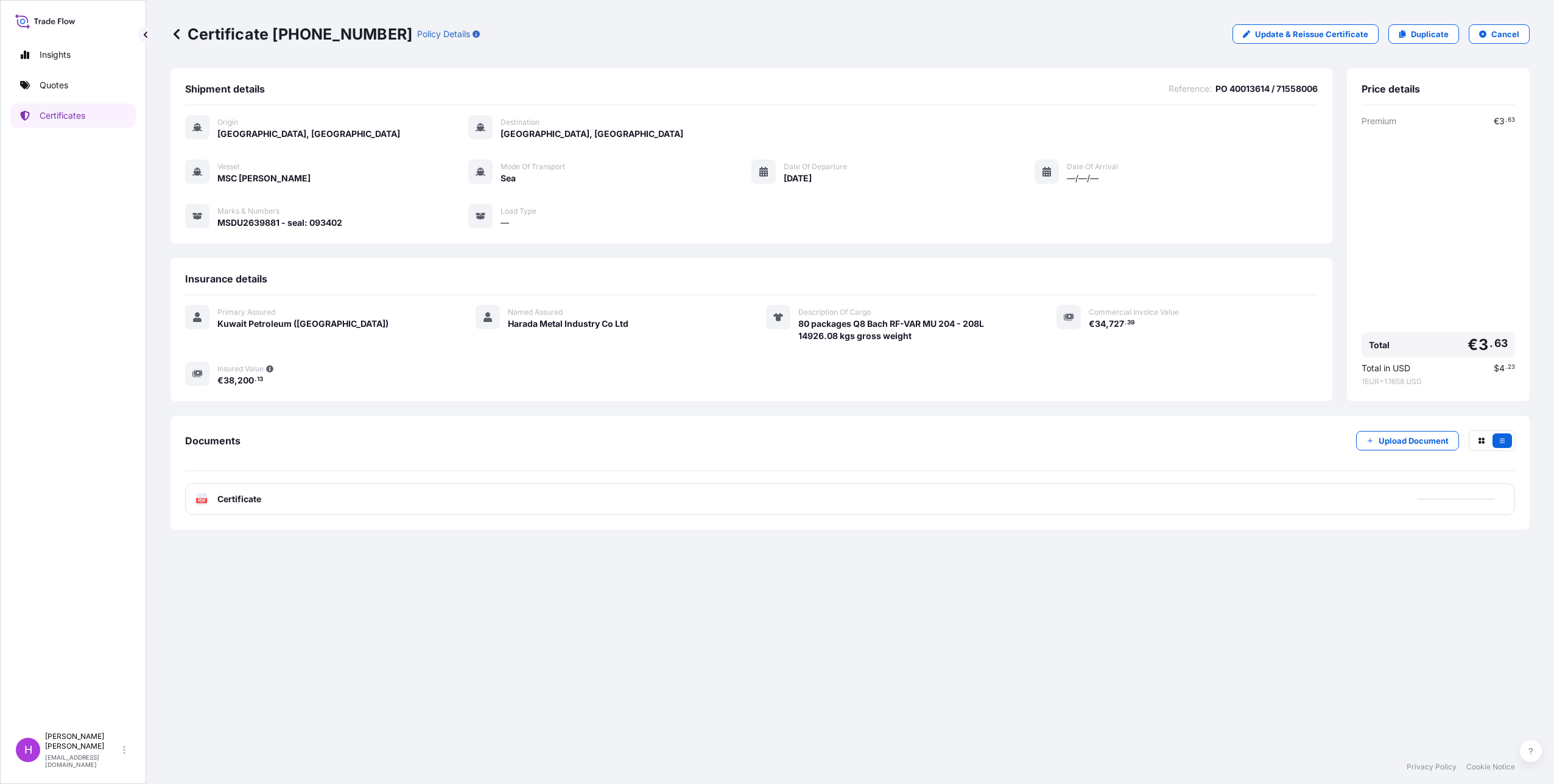
click at [240, 501] on span "Certificate" at bounding box center [239, 498] width 44 height 12
click at [210, 497] on div "PDF Certificate" at bounding box center [228, 498] width 66 height 12
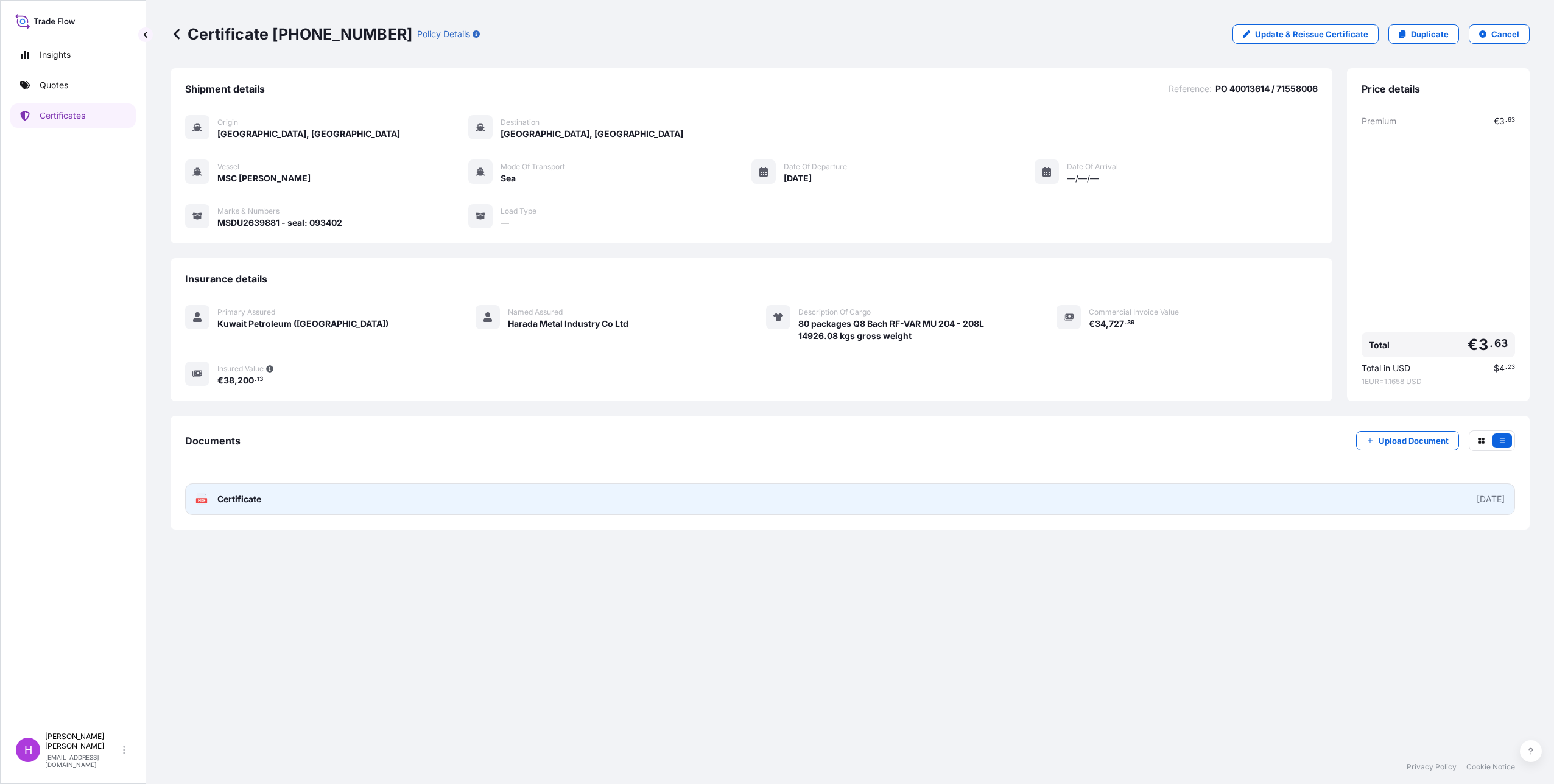
click at [240, 498] on span "Certificate" at bounding box center [239, 498] width 44 height 12
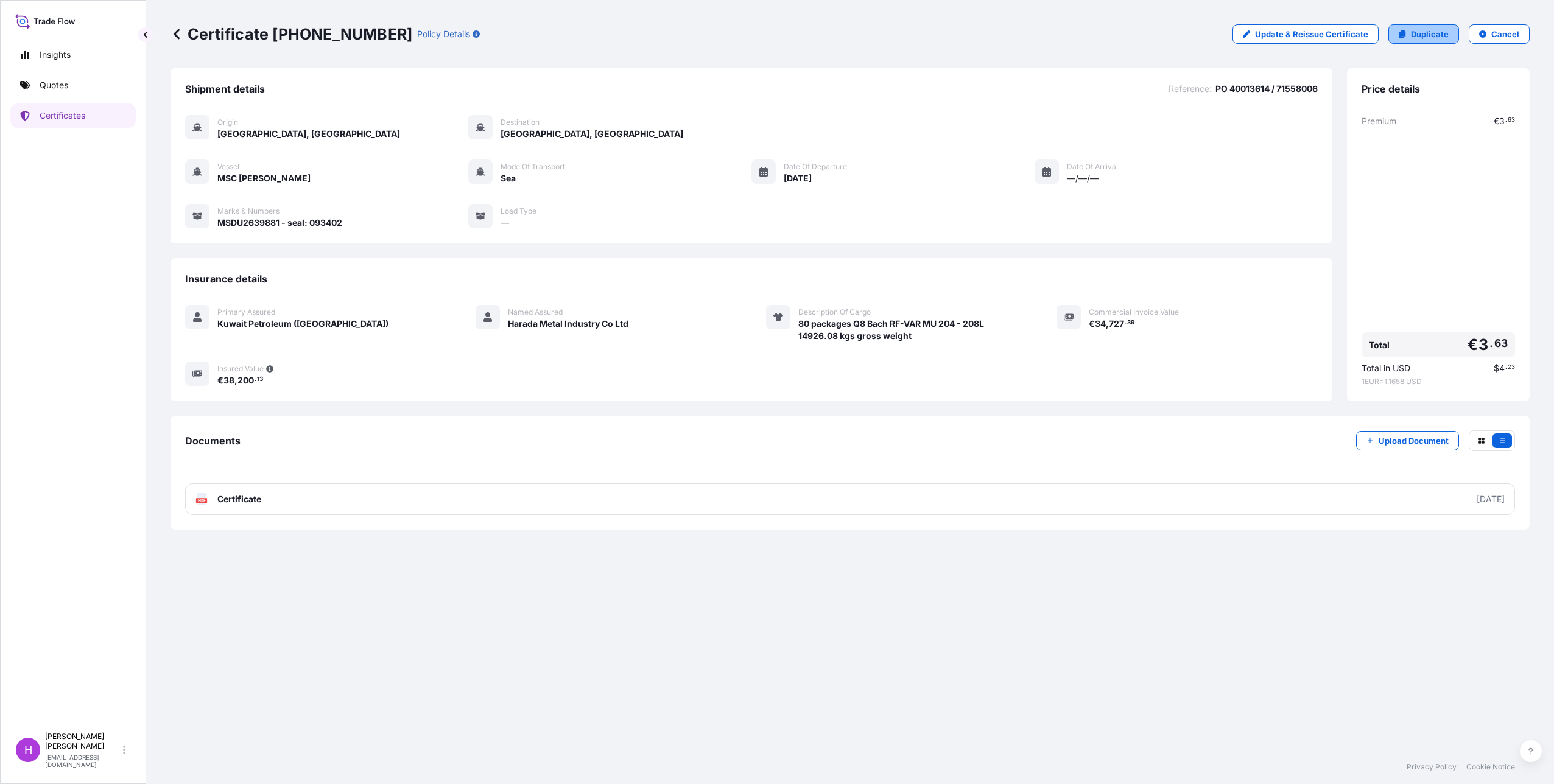
click at [1420, 33] on p "Duplicate" at bounding box center [1430, 33] width 38 height 12
select select "Sea"
select select "31889"
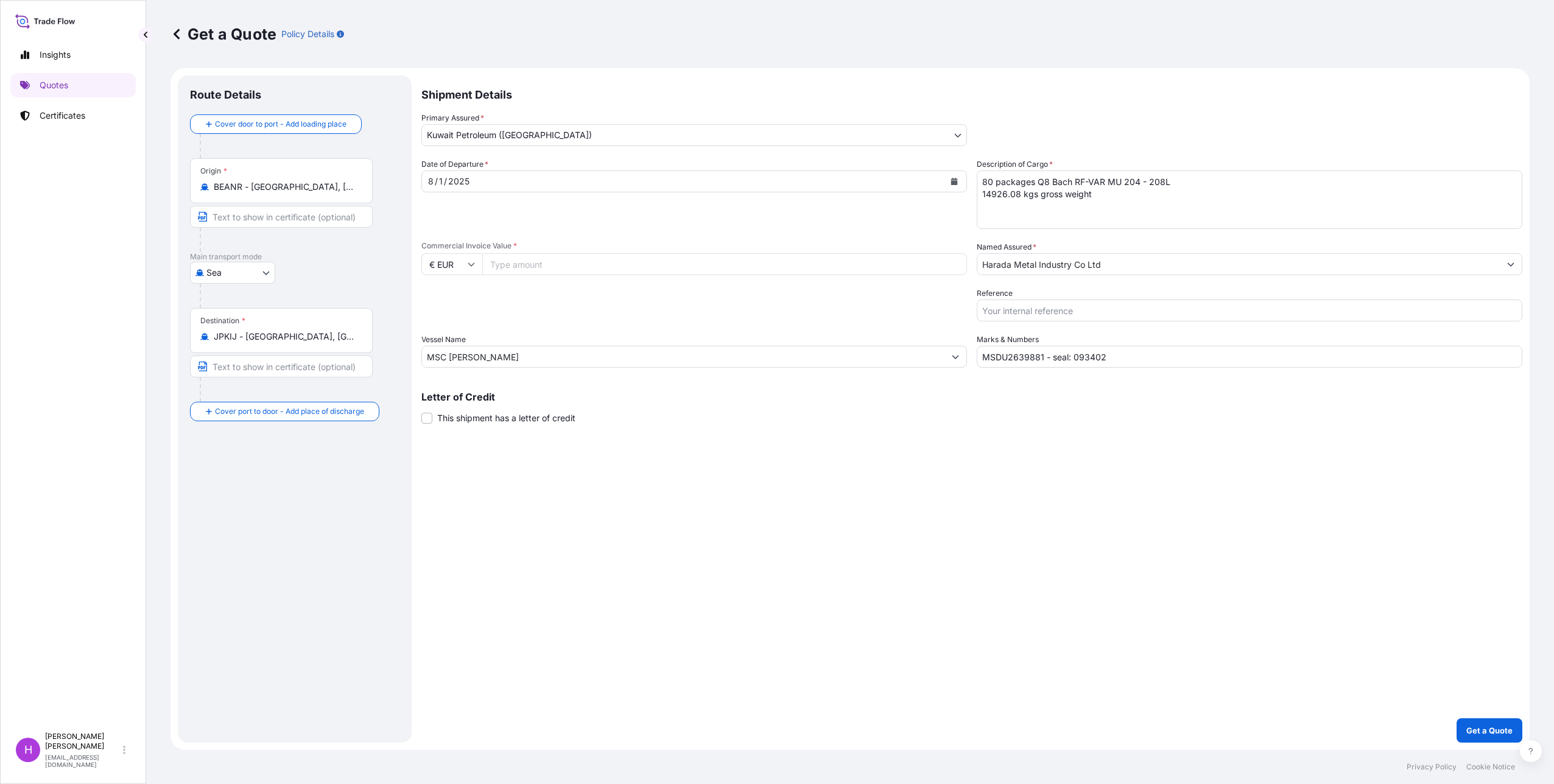
drag, startPoint x: 1094, startPoint y: 203, endPoint x: 1130, endPoint y: 192, distance: 37.6
click at [1094, 202] on textarea "80 packages Q8 Bach RF-VAR MU 204 - 208L 14926.08 kgs gross weight" at bounding box center [1250, 199] width 546 height 58
drag, startPoint x: 1178, startPoint y: 179, endPoint x: 1042, endPoint y: 176, distance: 136.0
click at [1039, 181] on textarea "80 packages Q8 Bach RF-VAR MU 204 - 208L 14926.08 kgs gross weight" at bounding box center [1250, 199] width 546 height 58
paste textarea "X Harada 12"
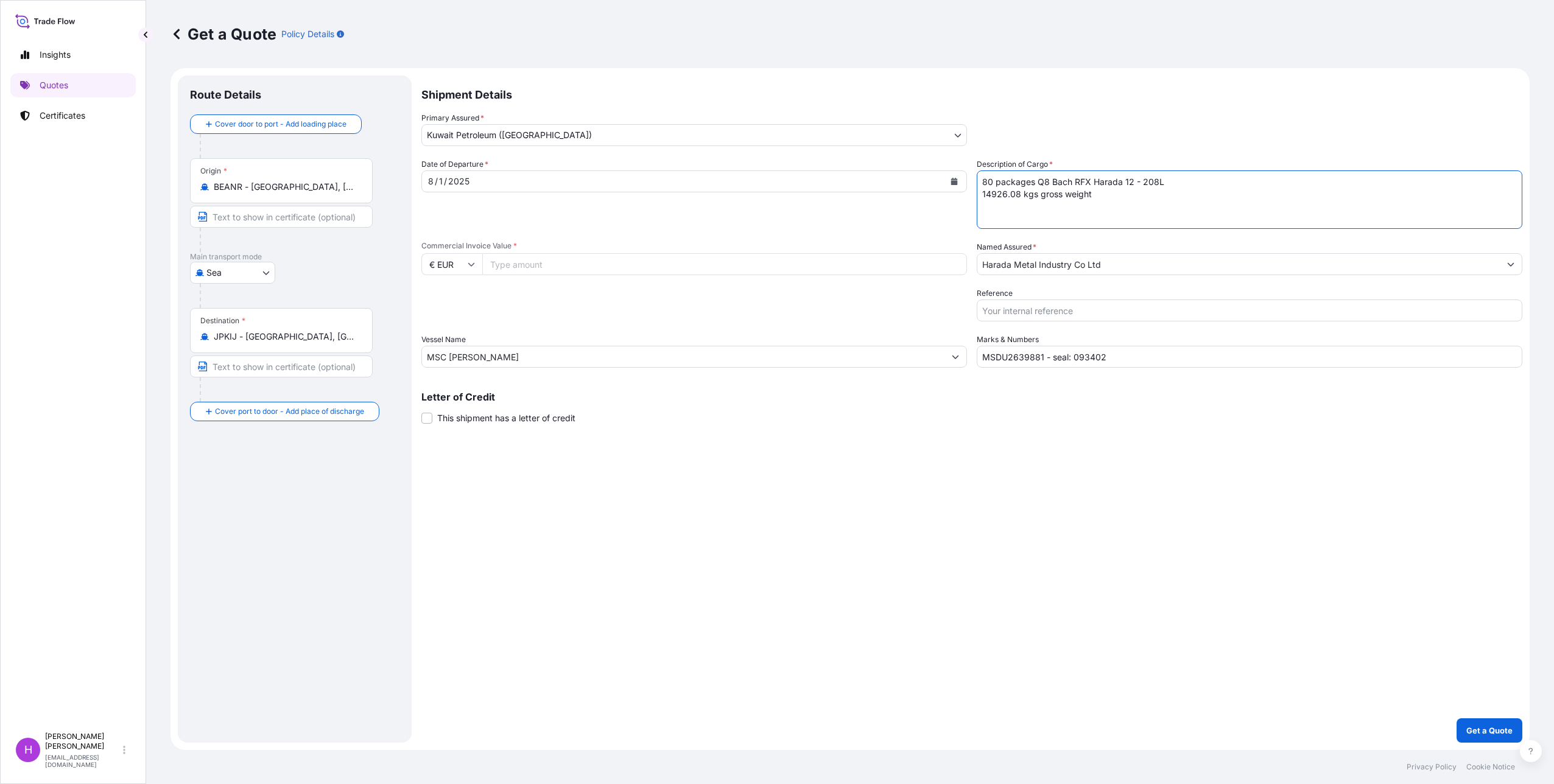
drag, startPoint x: 1040, startPoint y: 192, endPoint x: 944, endPoint y: 193, distance: 96.0
click at [944, 193] on div "Date of Departure * [DATE] Cargo Category * As Per Policy Declaration Descripti…" at bounding box center [972, 263] width 1101 height 210
click at [980, 179] on textarea "80 packages Q8 Bach RF-VAR MU 204 - 208L 14926.08 kgs gross weight" at bounding box center [1250, 199] width 546 height 58
drag, startPoint x: 1020, startPoint y: 206, endPoint x: 946, endPoint y: 204, distance: 74.0
click at [946, 204] on div "Date of Departure * [DATE] Cargo Category * As Per Policy Declaration Descripti…" at bounding box center [972, 263] width 1101 height 210
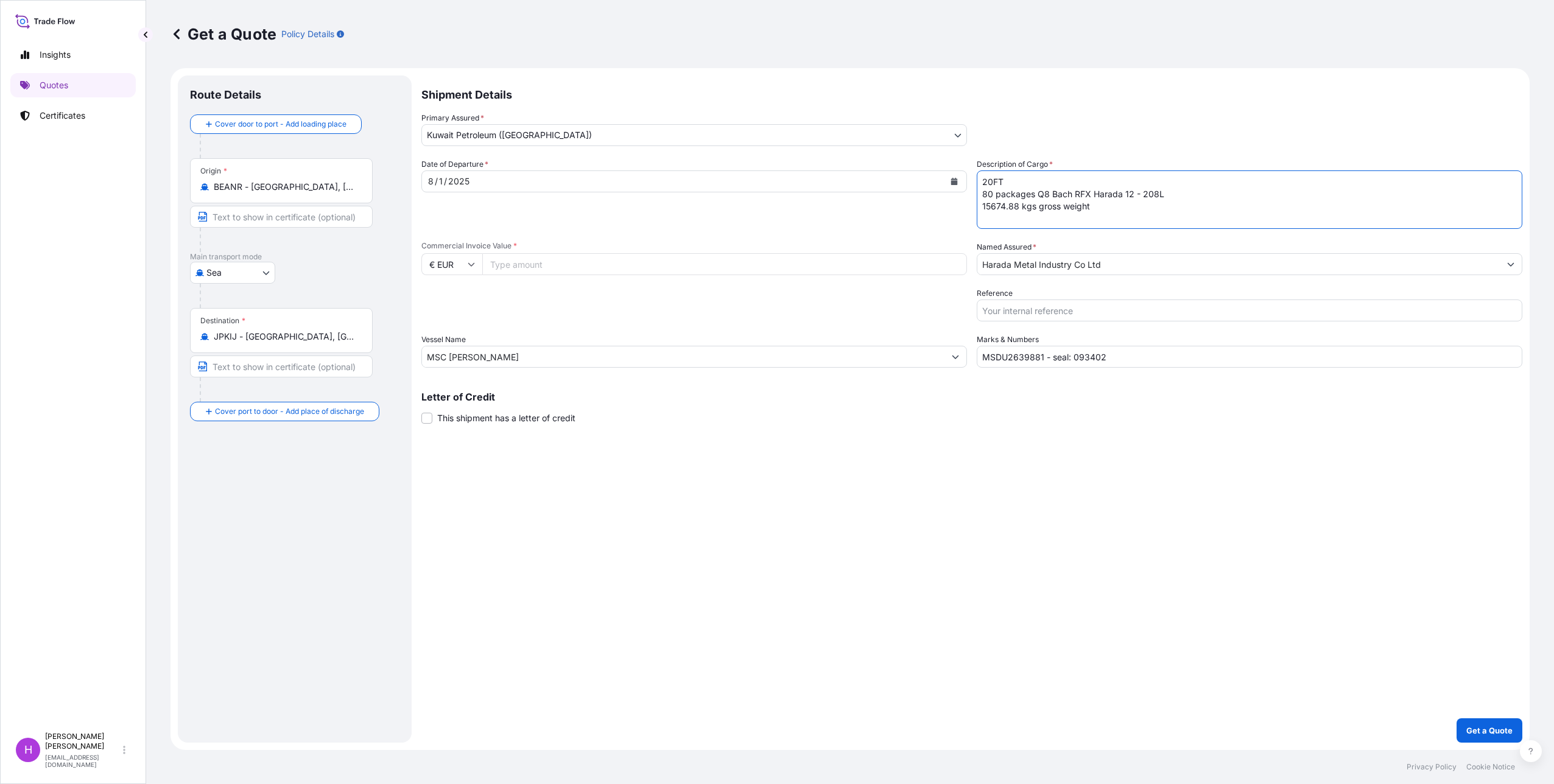
type textarea "20FT 80 packages Q8 Bach RFX Harada 12 - 208L 15674.88 kgs gross weight"
drag, startPoint x: 1042, startPoint y: 354, endPoint x: 925, endPoint y: 359, distance: 117.1
click at [924, 359] on div "Date of Departure * [DATE] Cargo Category * As Per Policy Declaration Descripti…" at bounding box center [972, 263] width 1101 height 210
click at [1113, 353] on input "MSMU1664037 - seal: 093402" at bounding box center [1250, 357] width 546 height 22
type input "MSMU1664037 - seal: 093340"
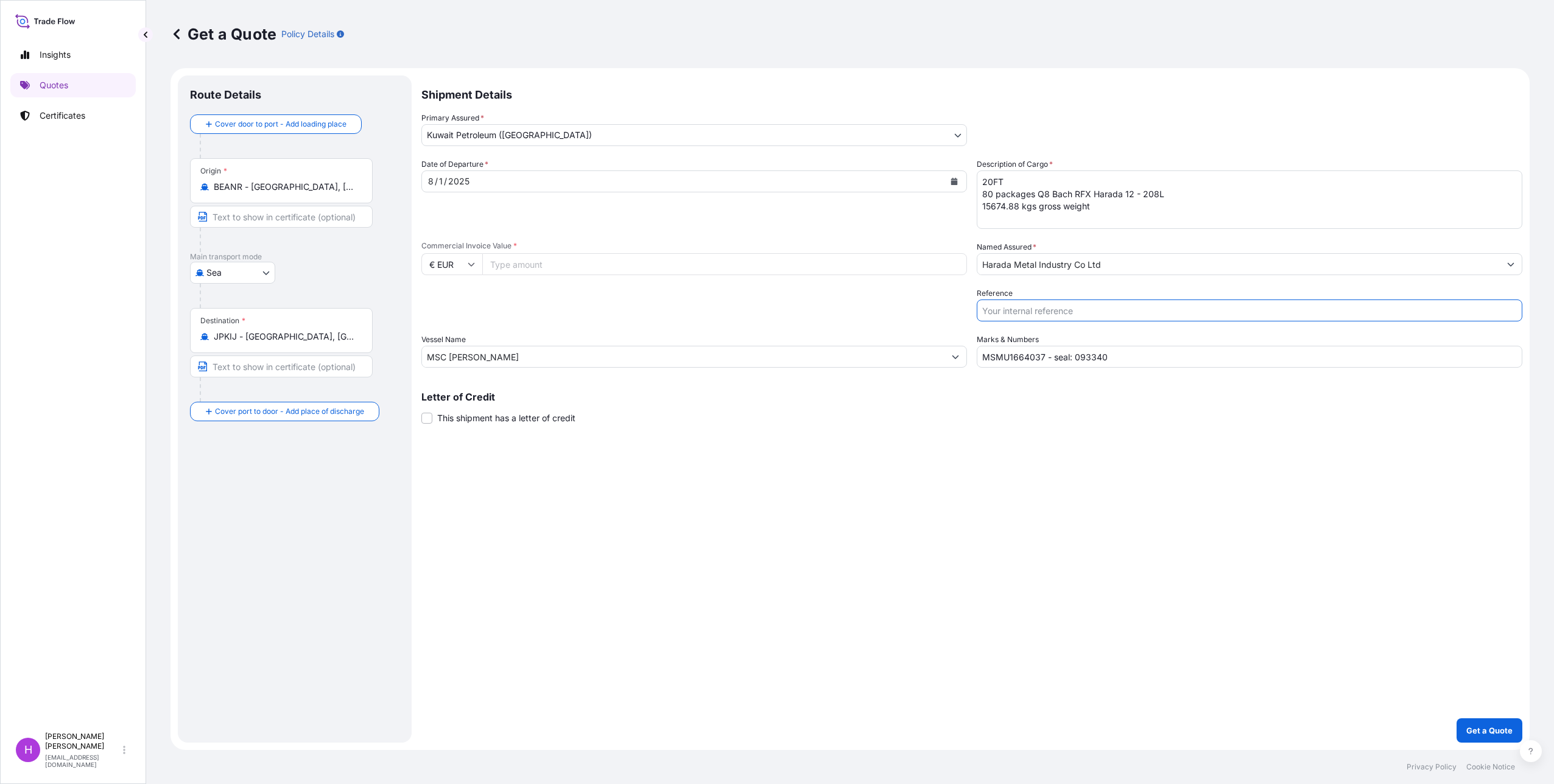
click at [1013, 308] on input "Reference" at bounding box center [1250, 311] width 546 height 22
type input "PO 40013614 / 71558015"
click at [540, 260] on input "Commercial Invoice Value *" at bounding box center [724, 264] width 485 height 22
click at [519, 265] on input "Commercial Invoice Value *" at bounding box center [724, 264] width 485 height 22
type input "36058.61"
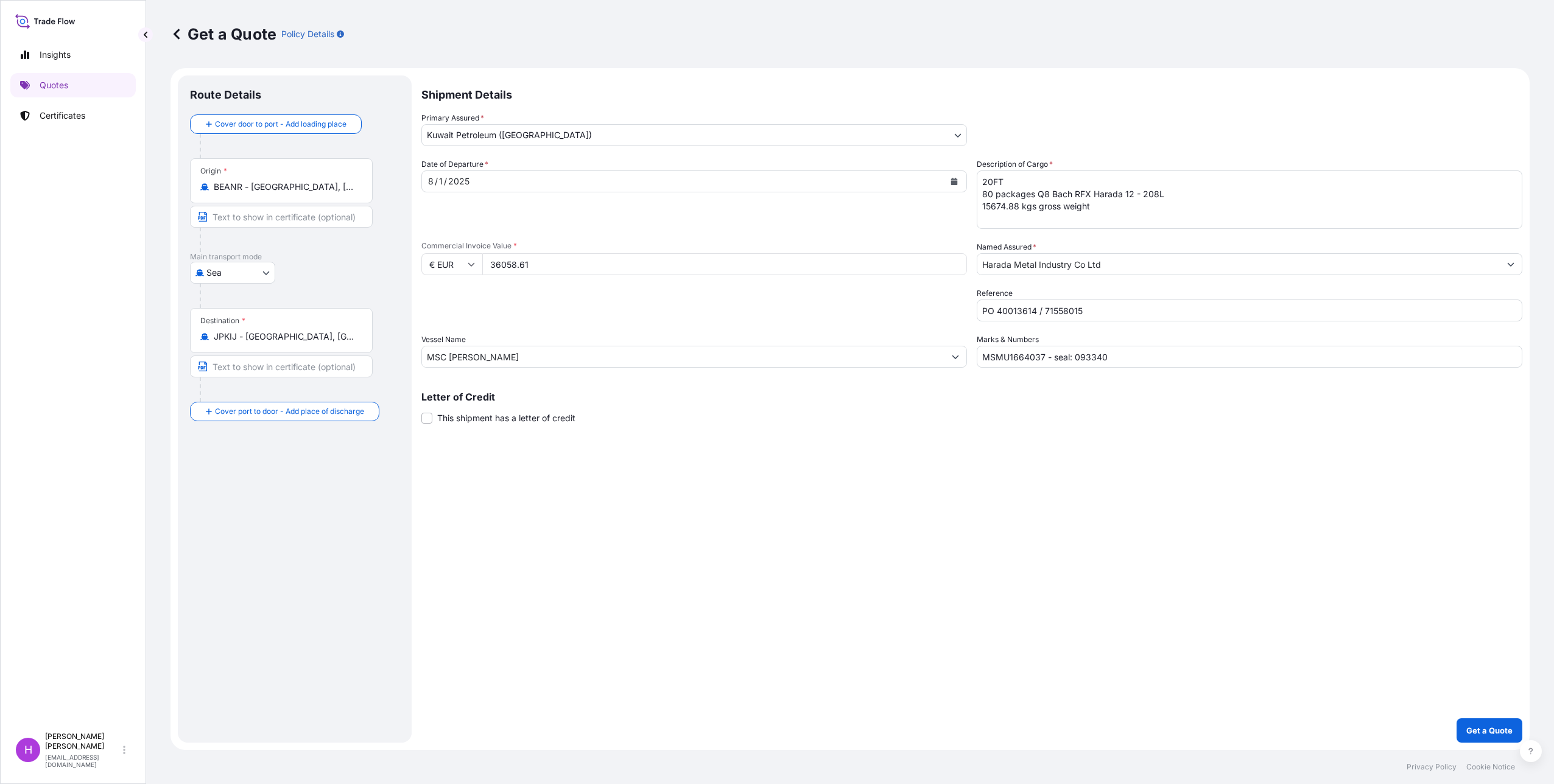
click at [730, 585] on div "Shipment Details Primary Assured * Kuwait Petroleum ([GEOGRAPHIC_DATA]) Kuwait …" at bounding box center [972, 408] width 1101 height 667
click at [1481, 733] on p "Get a Quote" at bounding box center [1489, 729] width 46 height 12
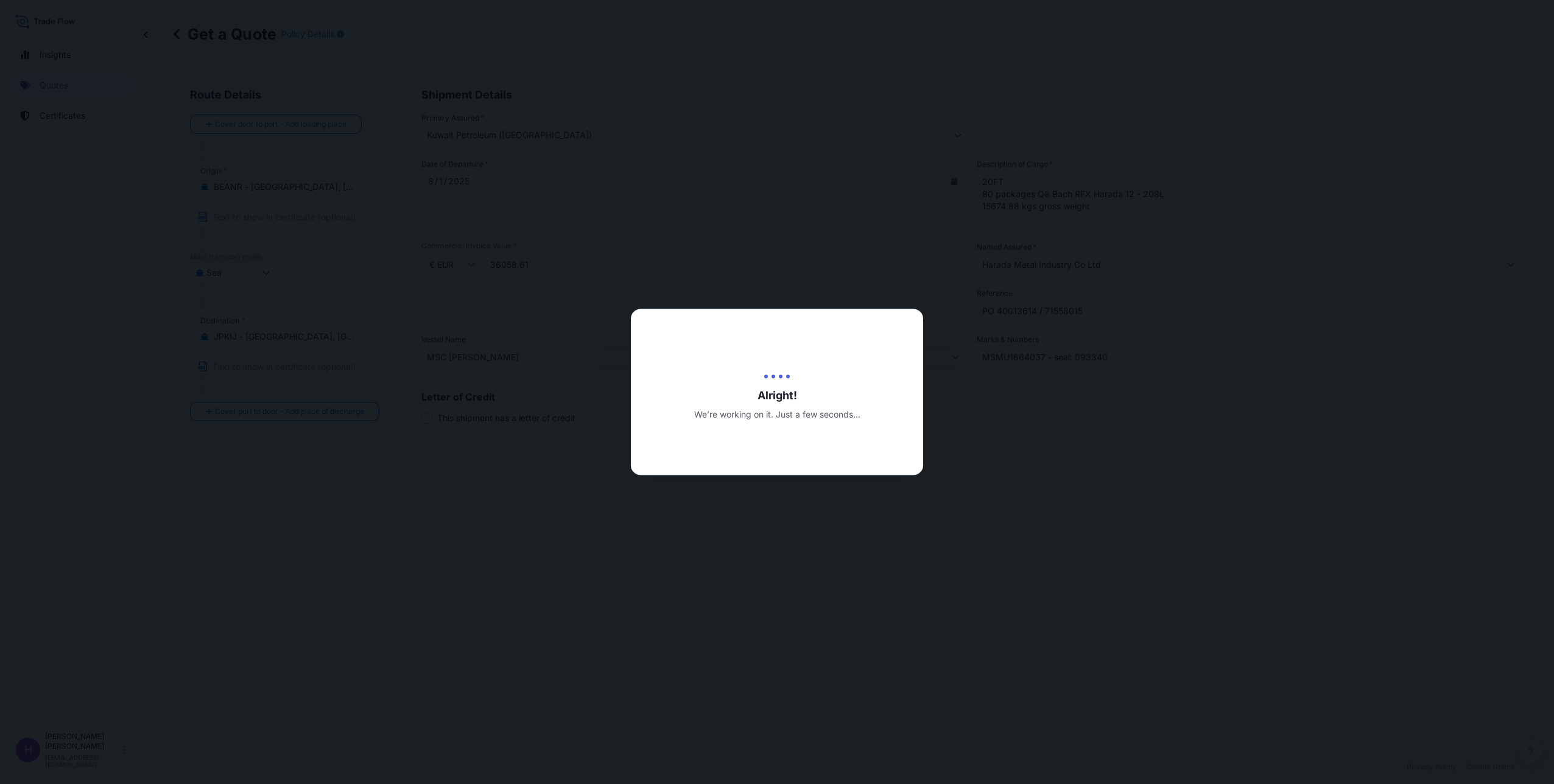
type input "[DATE]"
select select "Sea"
select select "31889"
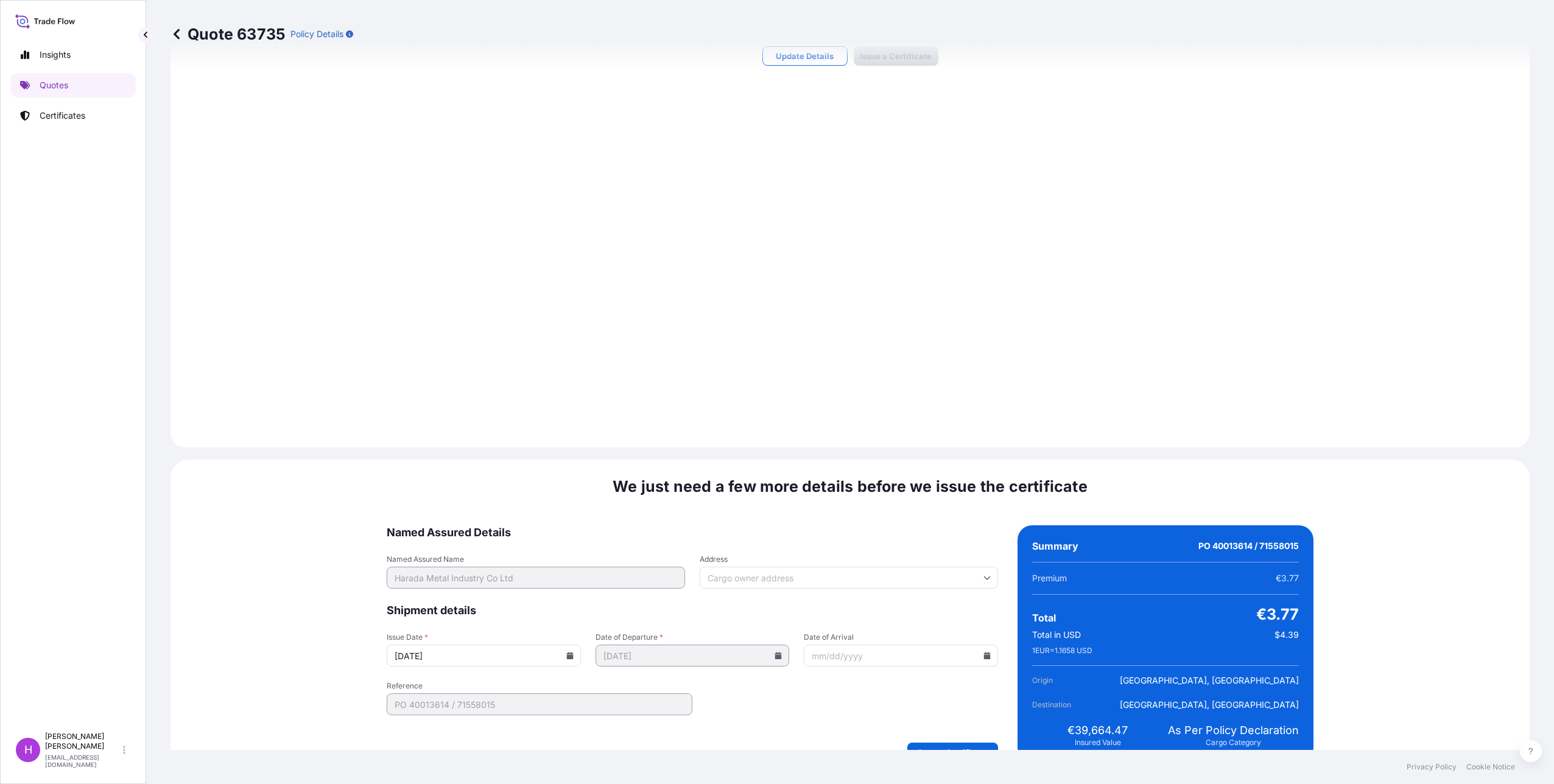
scroll to position [1073, 0]
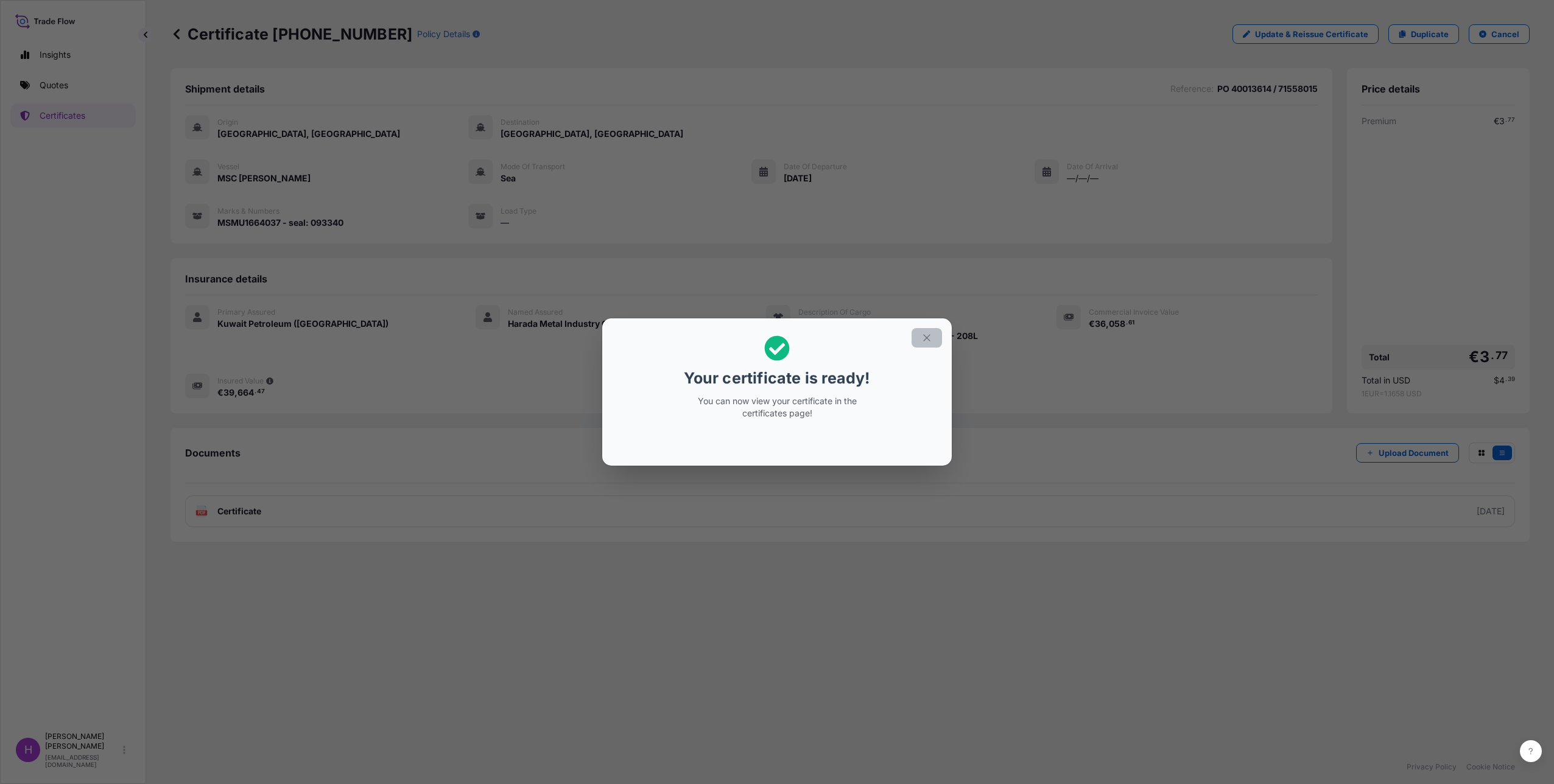
click at [926, 337] on icon "button" at bounding box center [926, 338] width 11 height 11
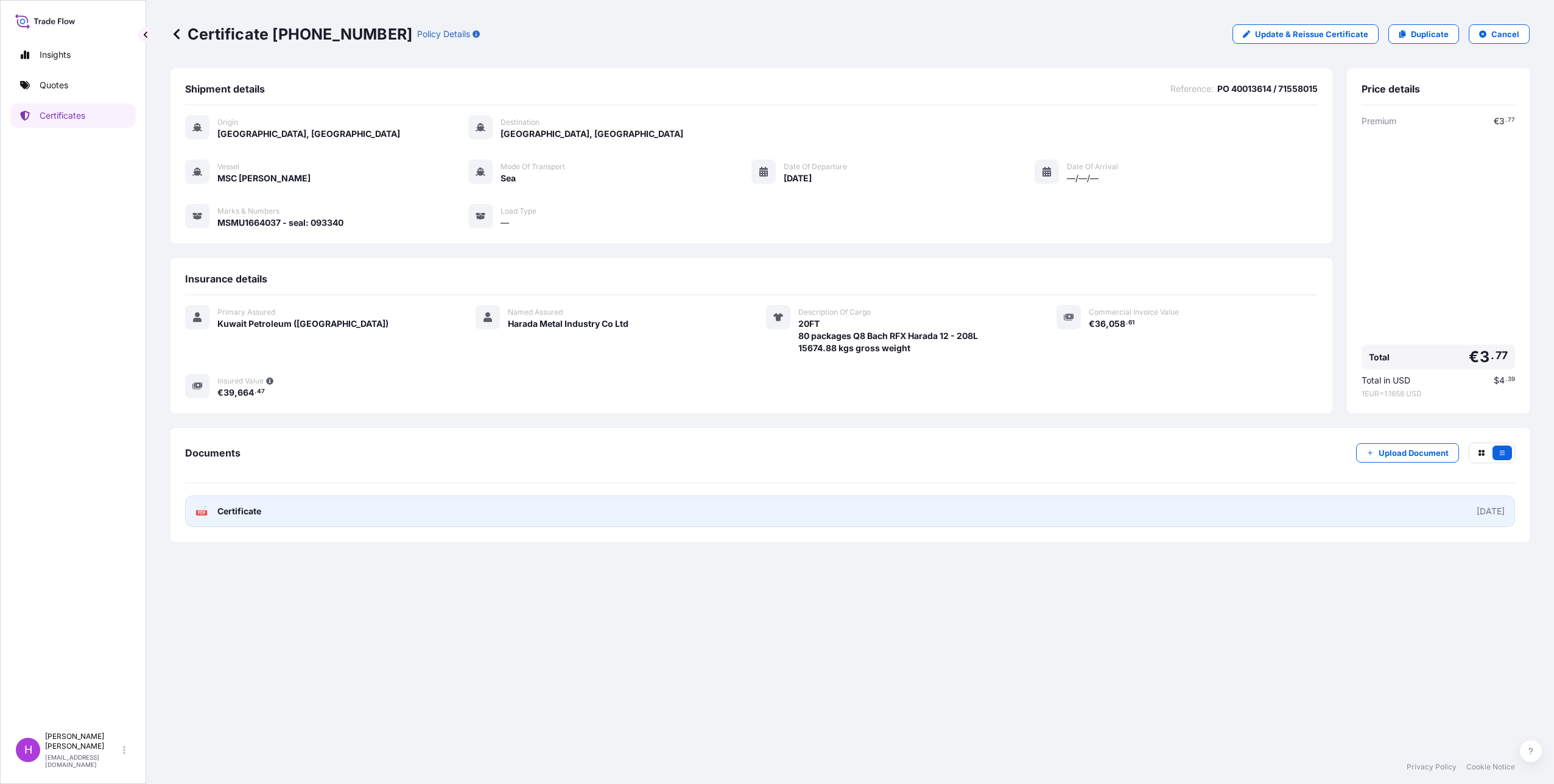
click at [246, 512] on span "Certificate" at bounding box center [239, 510] width 44 height 12
